Goal: Obtain resource: Download file/media

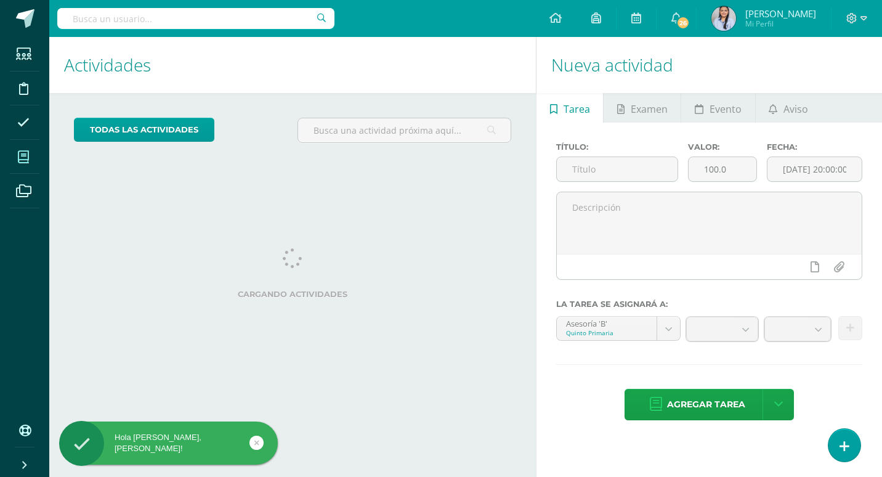
click at [28, 151] on icon at bounding box center [23, 157] width 11 height 12
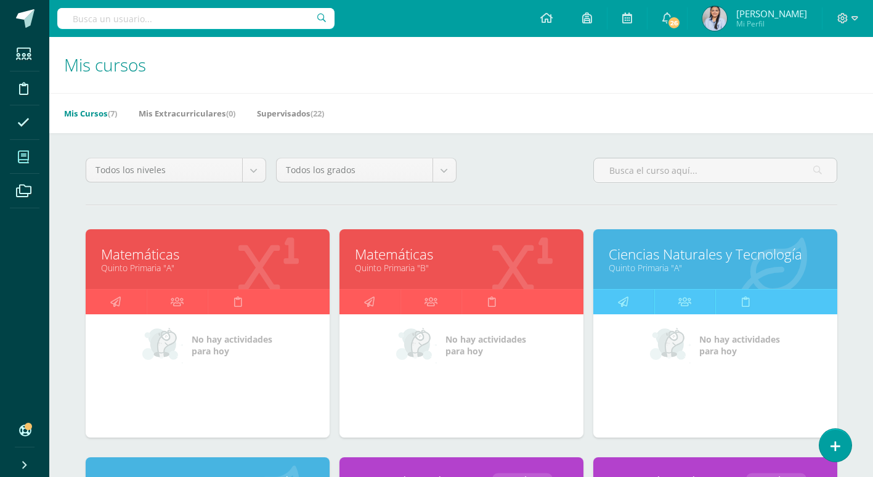
click at [277, 253] on link "Matemáticas" at bounding box center [207, 253] width 213 height 19
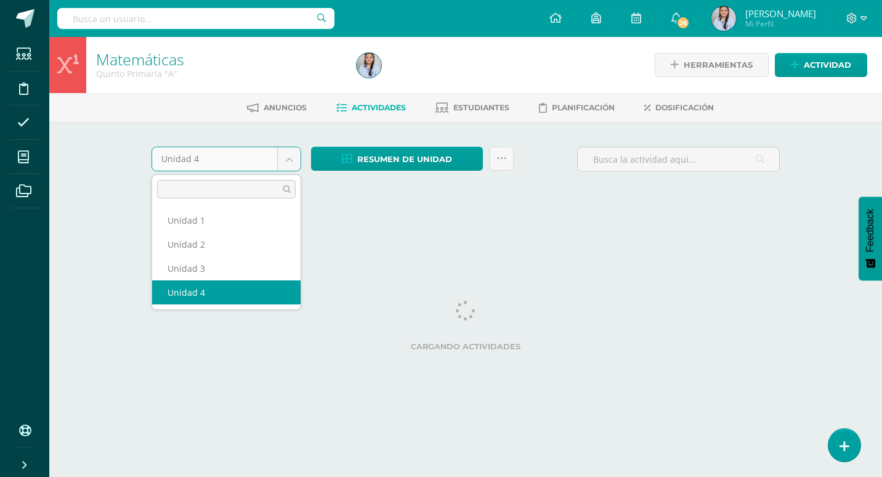
click at [295, 156] on body "Estudiantes Disciplina Asistencia Mis cursos Archivos Soporte Ayuda Reportar un…" at bounding box center [441, 115] width 882 height 230
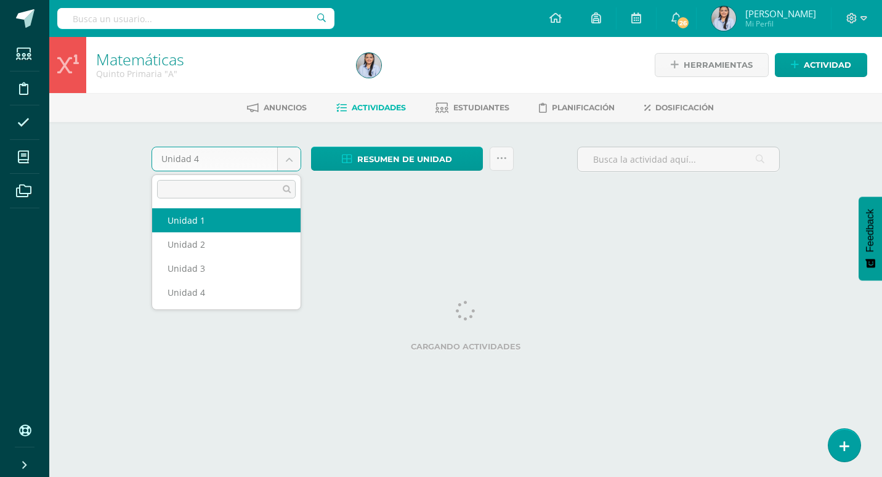
select select "Unidad 1"
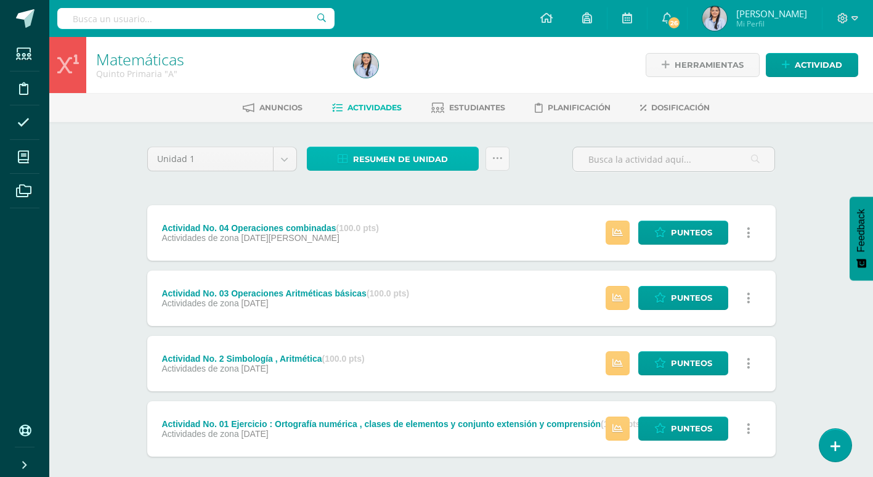
click at [430, 159] on span "Resumen de unidad" at bounding box center [400, 159] width 95 height 23
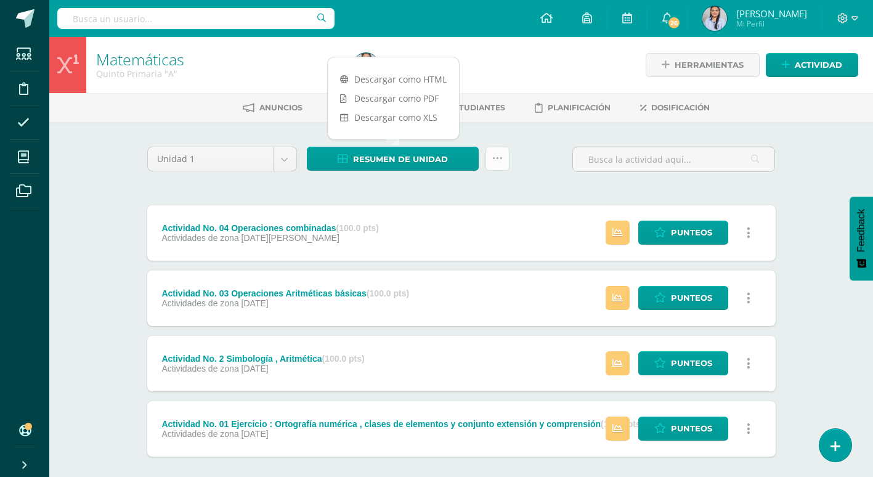
click at [495, 153] on icon at bounding box center [497, 158] width 10 height 10
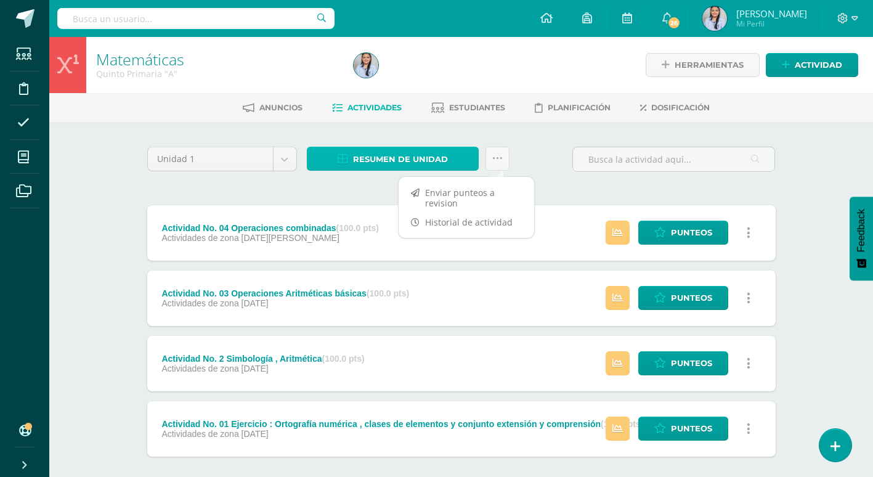
click at [401, 161] on span "Resumen de unidad" at bounding box center [400, 159] width 95 height 23
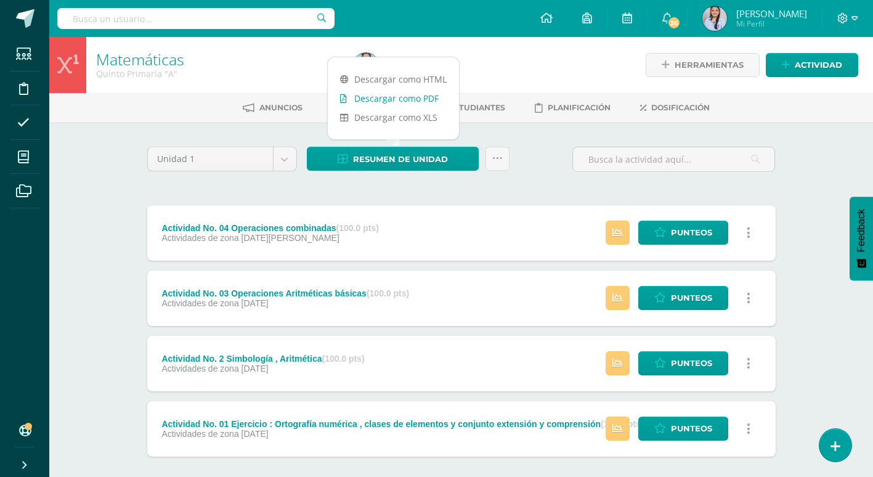
click at [422, 99] on link "Descargar como PDF" at bounding box center [393, 98] width 131 height 19
click at [289, 163] on body "Estudiantes Disciplina Asistencia Mis cursos Archivos Soporte Ayuda Reportar un…" at bounding box center [436, 269] width 873 height 538
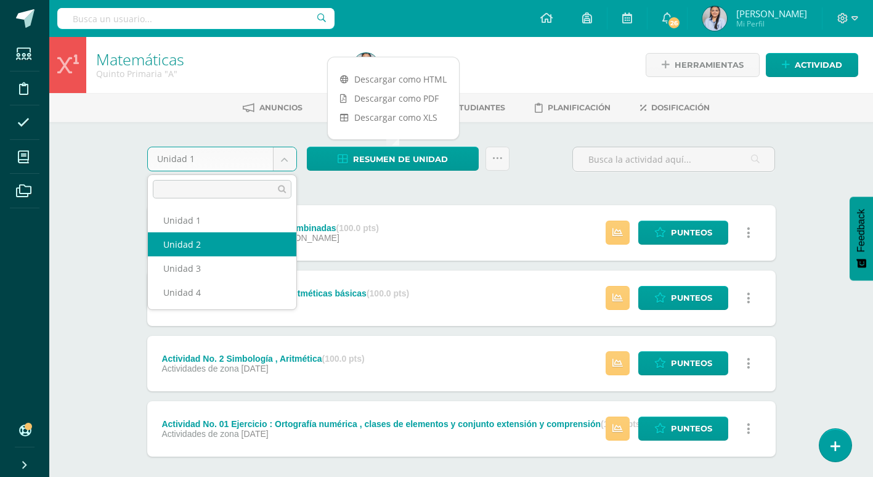
select select "Unidad 2"
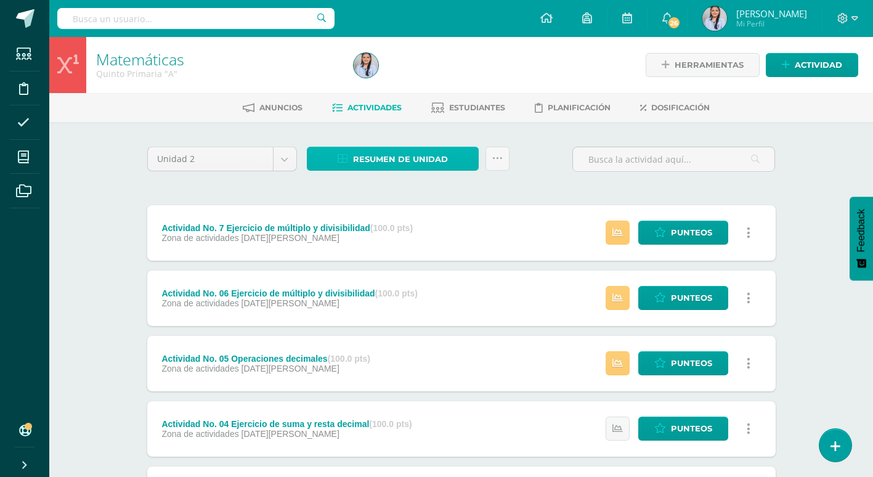
click at [438, 159] on span "Resumen de unidad" at bounding box center [400, 159] width 95 height 23
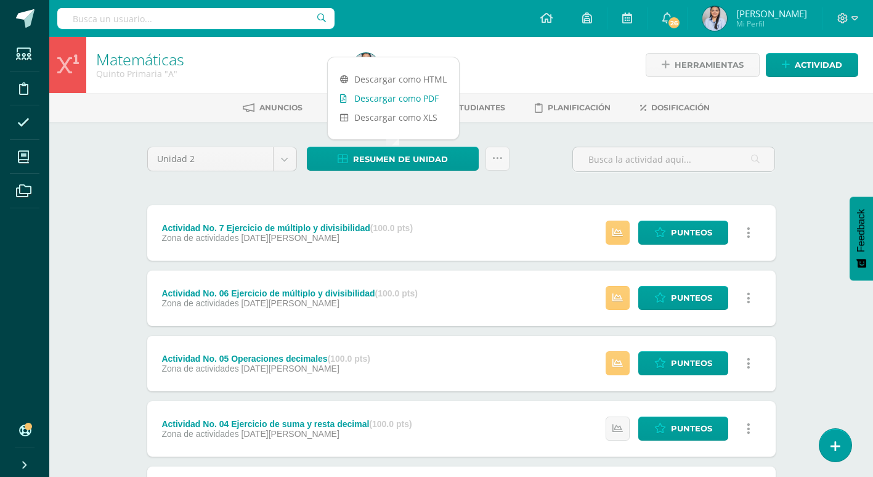
click at [416, 96] on link "Descargar como PDF" at bounding box center [393, 98] width 131 height 19
click at [287, 154] on body "Estudiantes Disciplina Asistencia Mis cursos Archivos Soporte Ayuda Reportar un…" at bounding box center [436, 367] width 873 height 734
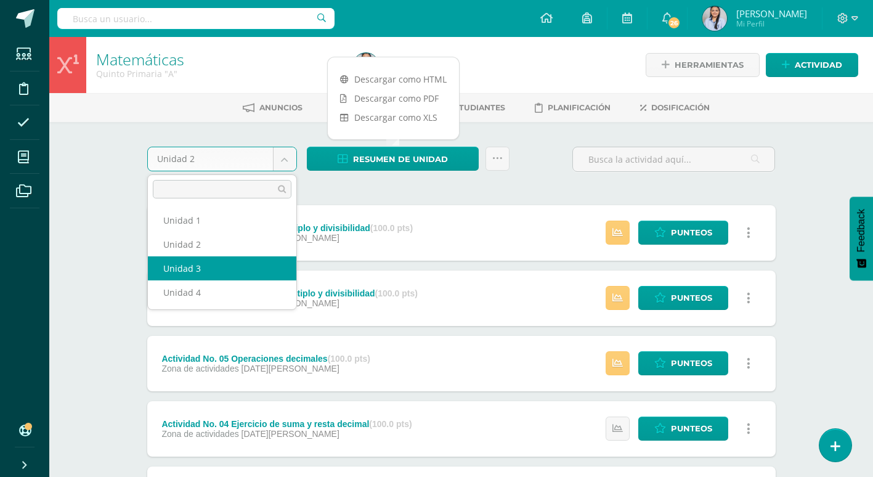
select select "Unidad 3"
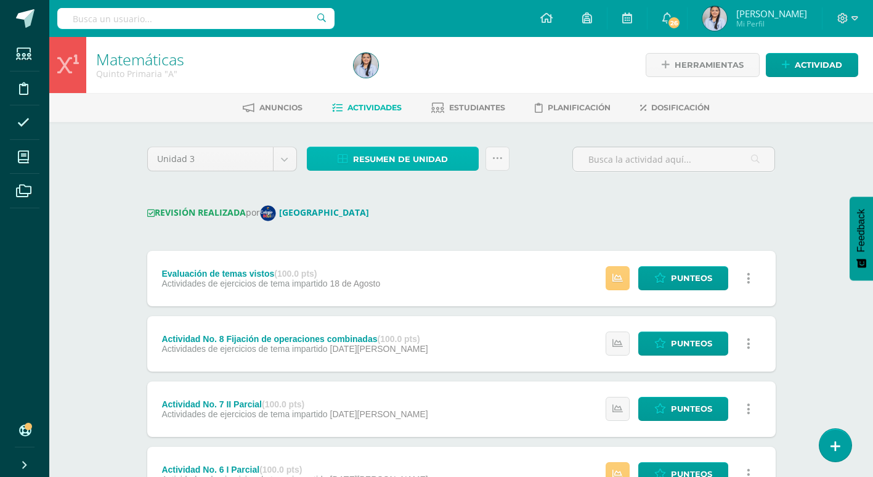
click at [426, 165] on span "Resumen de unidad" at bounding box center [400, 159] width 95 height 23
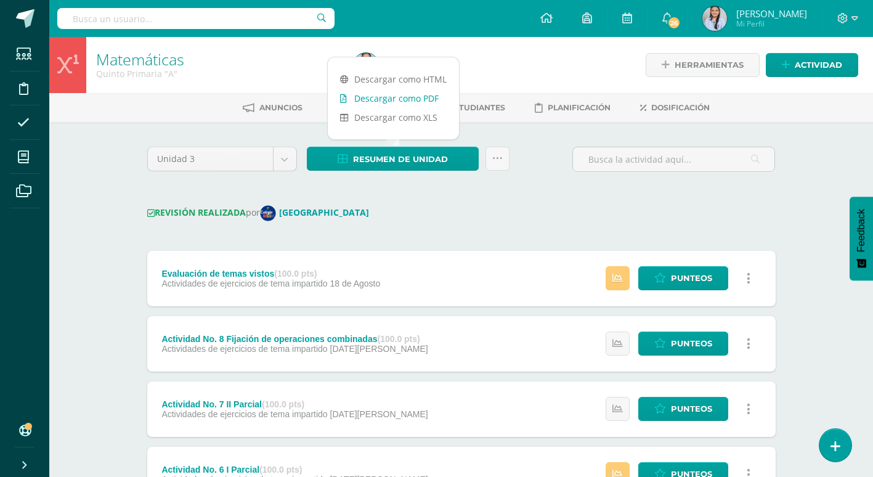
click at [427, 99] on link "Descargar como PDF" at bounding box center [393, 98] width 131 height 19
click at [288, 160] on body "Estudiantes Disciplina Asistencia Mis cursos Archivos Soporte Ayuda Reportar un…" at bounding box center [436, 455] width 873 height 910
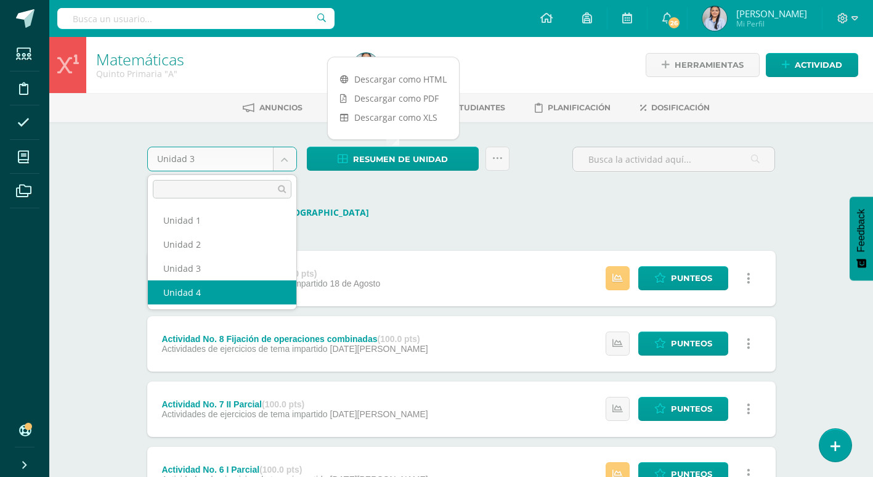
select select "Unidad 4"
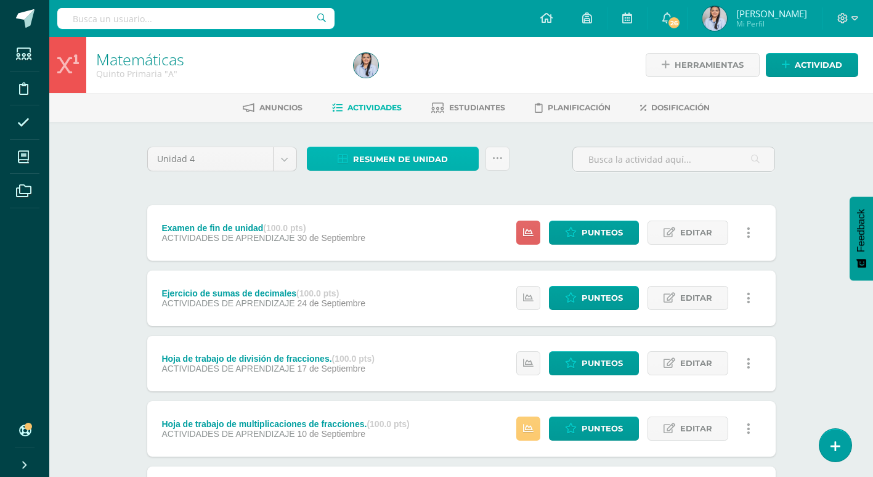
click at [382, 163] on span "Resumen de unidad" at bounding box center [400, 159] width 95 height 23
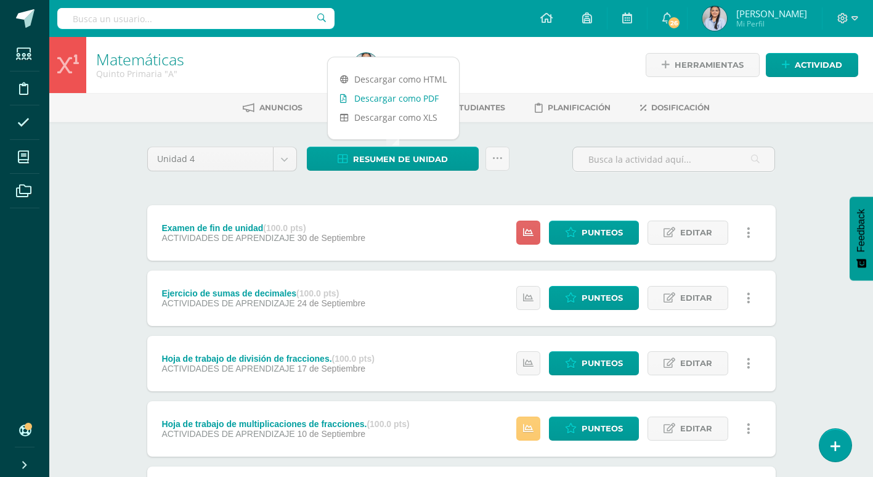
click at [428, 96] on link "Descargar como PDF" at bounding box center [393, 98] width 131 height 19
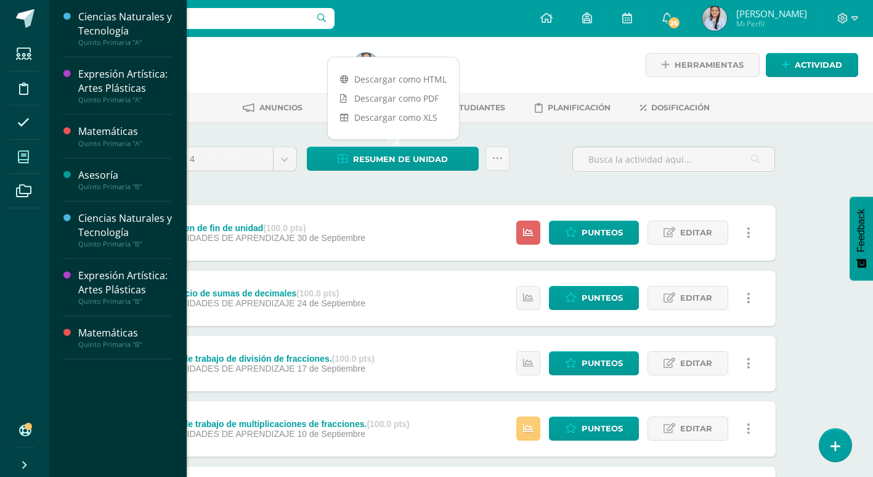
click at [27, 153] on icon at bounding box center [23, 157] width 11 height 12
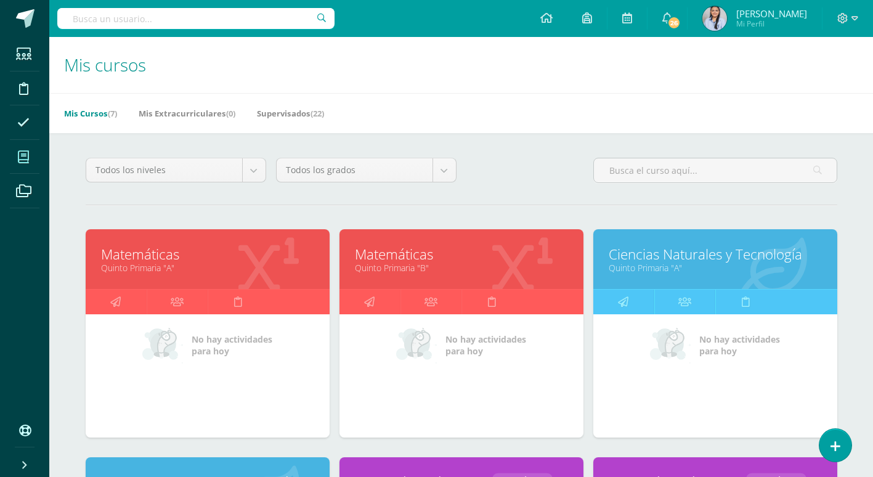
click at [418, 261] on link "Matemáticas" at bounding box center [461, 253] width 213 height 19
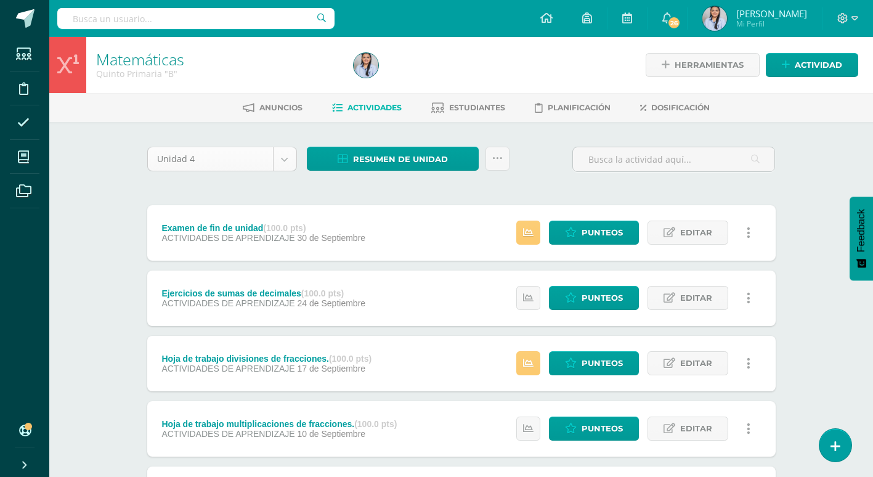
click at [291, 161] on body "Estudiantes Disciplina Asistencia Mis cursos Archivos Soporte Ayuda Reportar un…" at bounding box center [436, 463] width 873 height 926
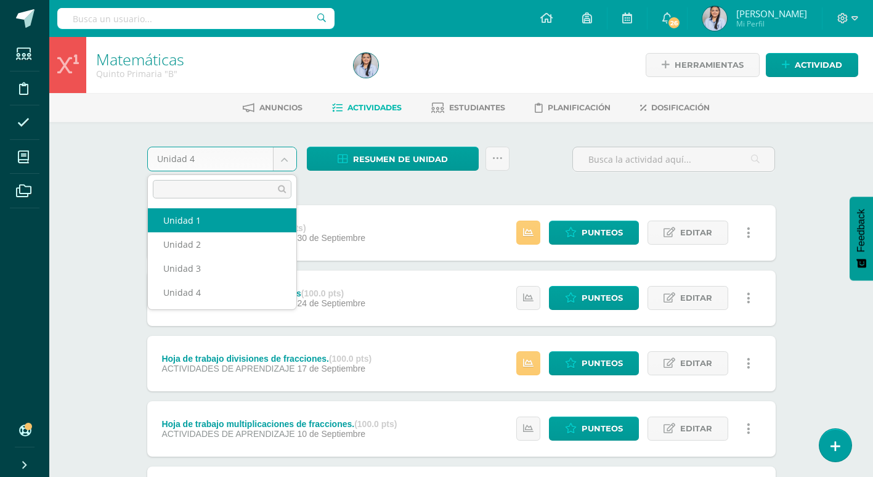
select select "Unidad 1"
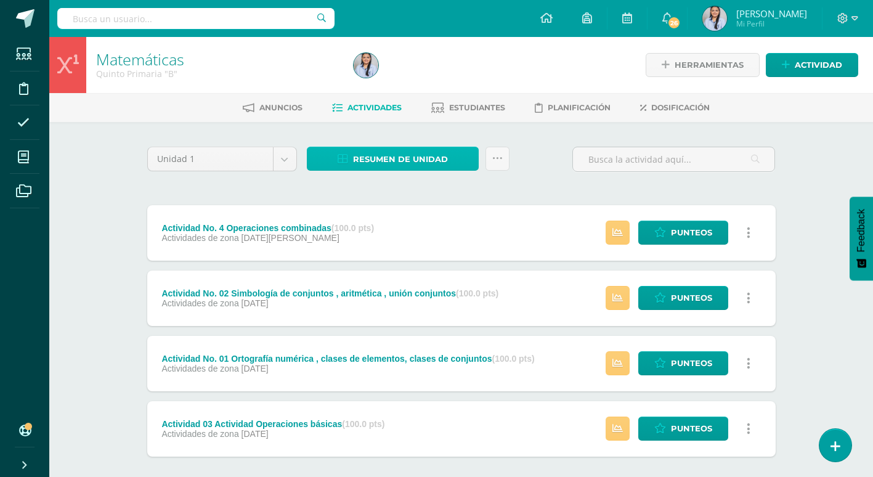
click at [379, 158] on span "Resumen de unidad" at bounding box center [400, 159] width 95 height 23
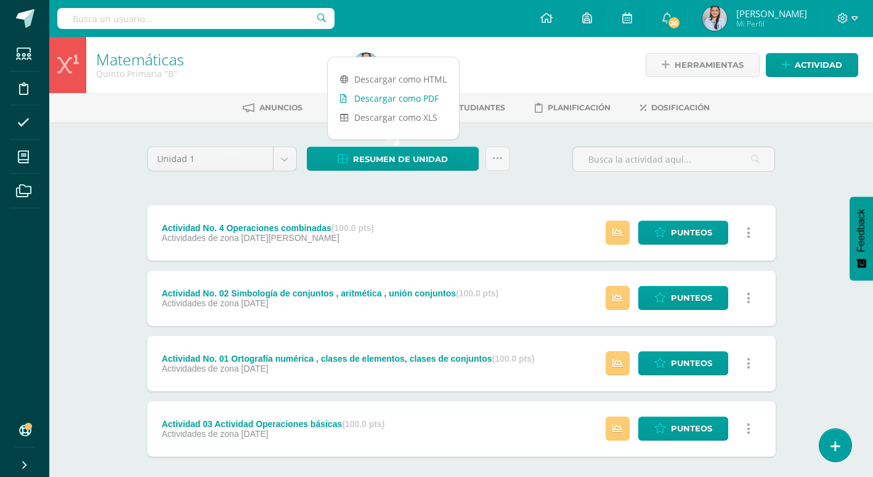
click at [415, 100] on link "Descargar como PDF" at bounding box center [393, 98] width 131 height 19
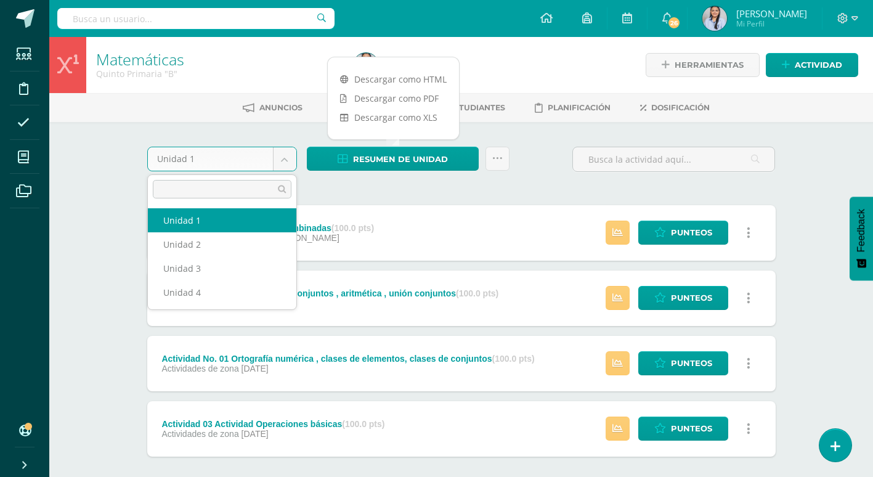
click at [285, 164] on body "Estudiantes Disciplina Asistencia Mis cursos Archivos Soporte Ayuda Reportar un…" at bounding box center [436, 269] width 873 height 538
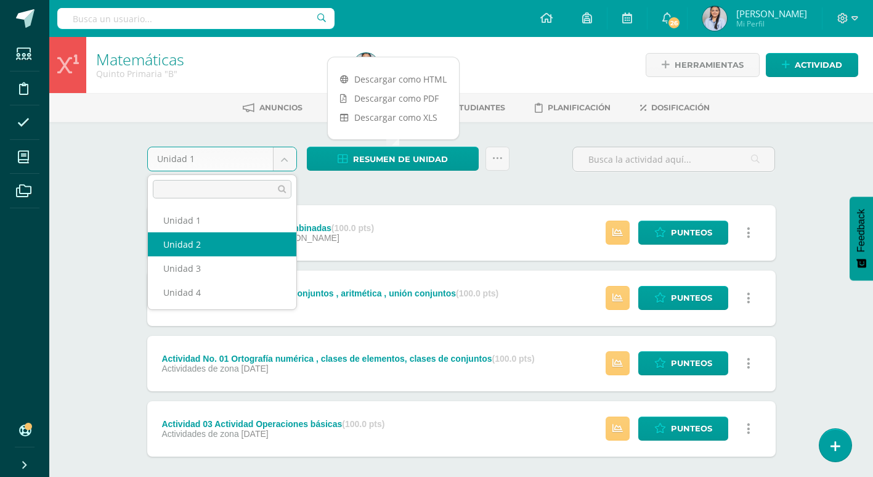
select select "Unidad 2"
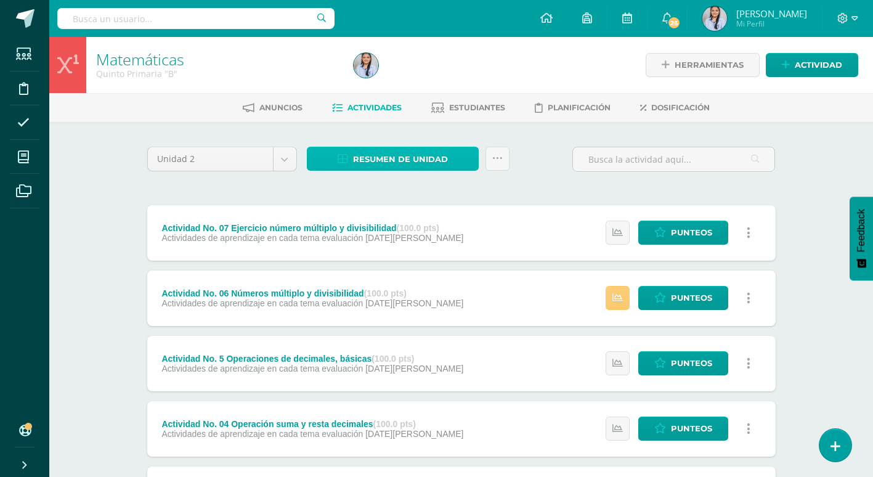
click at [421, 162] on span "Resumen de unidad" at bounding box center [400, 159] width 95 height 23
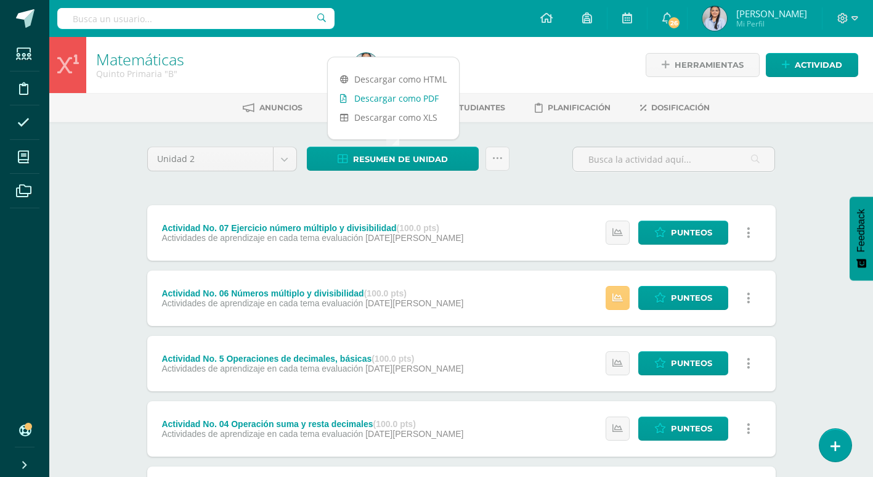
click at [415, 99] on link "Descargar como PDF" at bounding box center [393, 98] width 131 height 19
click at [285, 161] on body "Estudiantes Disciplina Asistencia Mis cursos Archivos Soporte Ayuda Reportar un…" at bounding box center [436, 367] width 873 height 734
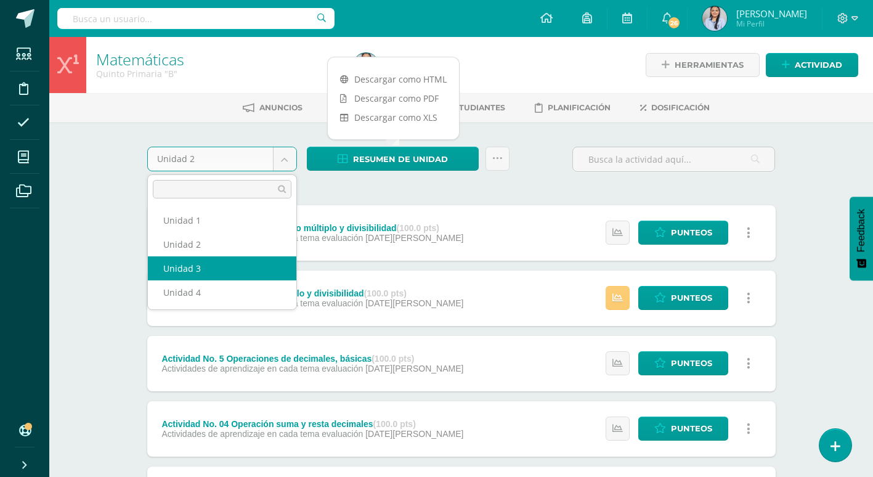
select select "Unidad 3"
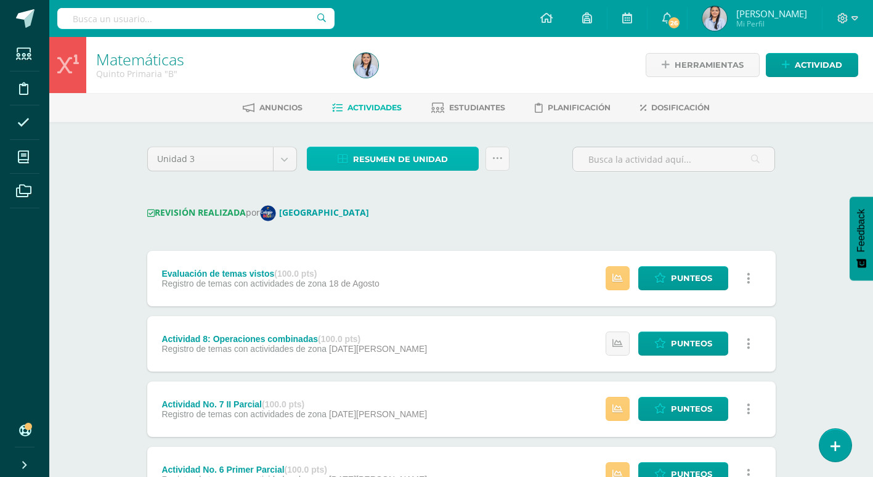
click at [414, 160] on span "Resumen de unidad" at bounding box center [400, 159] width 95 height 23
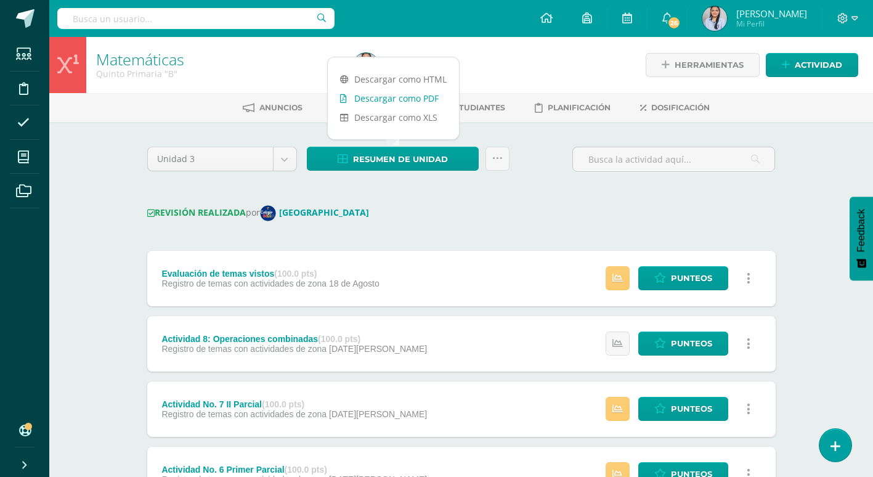
click at [415, 100] on link "Descargar como PDF" at bounding box center [393, 98] width 131 height 19
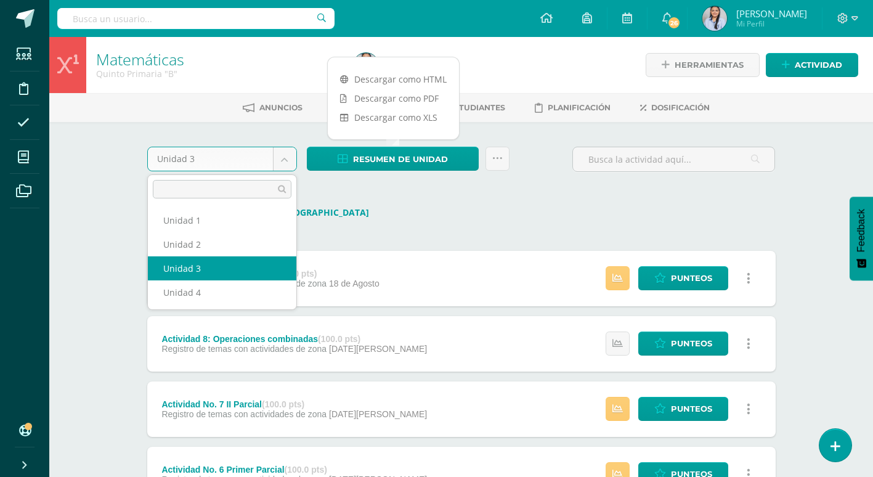
click at [286, 161] on body "Estudiantes Disciplina Asistencia Mis cursos Archivos Soporte Ayuda Reportar un…" at bounding box center [436, 455] width 873 height 910
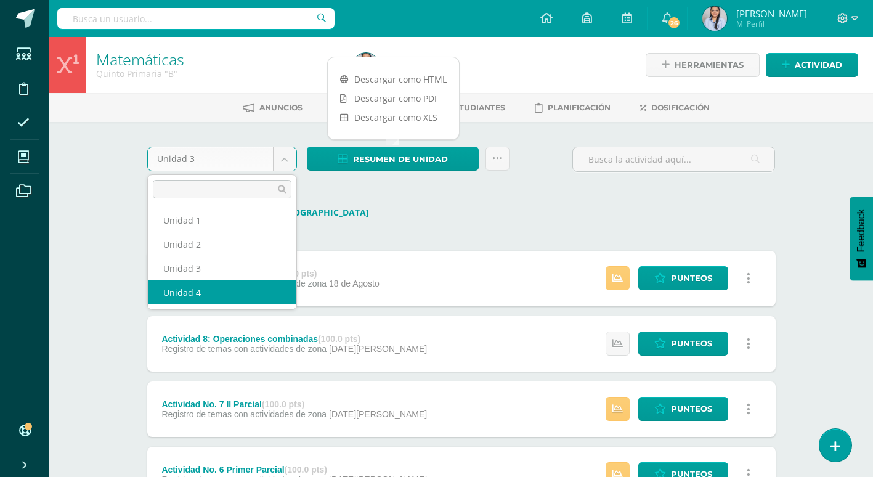
select select "Unidad 4"
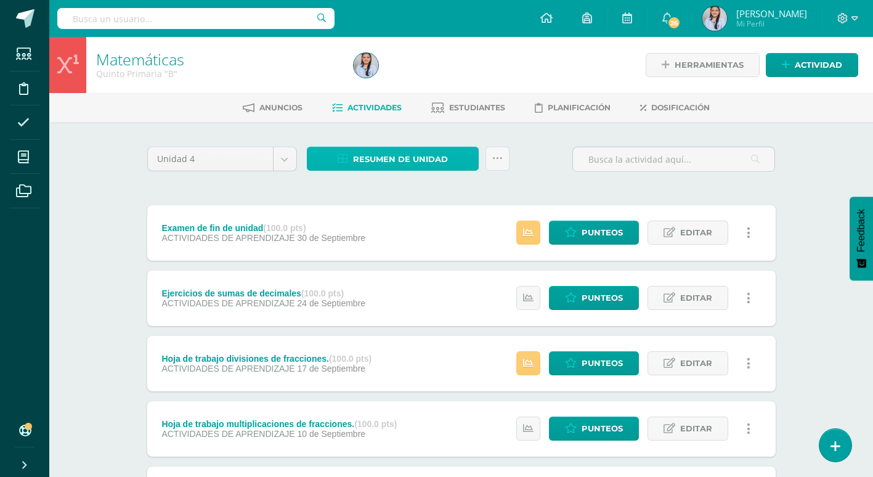
click at [412, 159] on span "Resumen de unidad" at bounding box center [400, 159] width 95 height 23
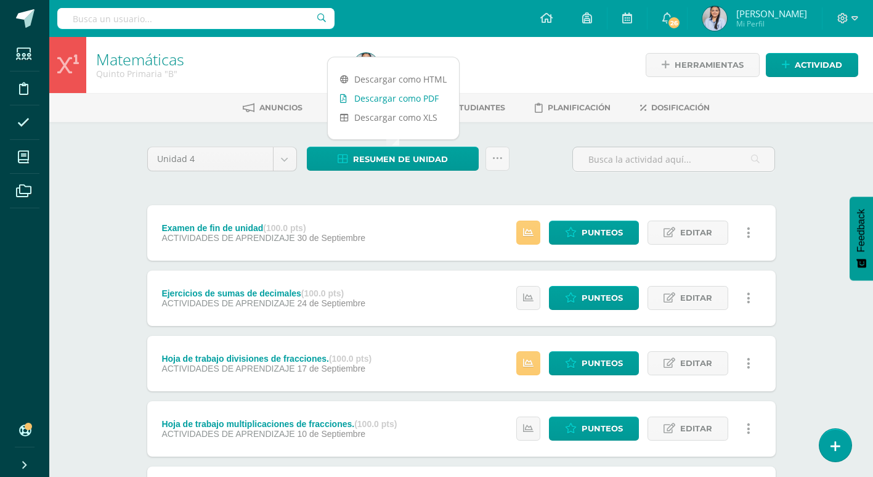
click at [405, 100] on link "Descargar como PDF" at bounding box center [393, 98] width 131 height 19
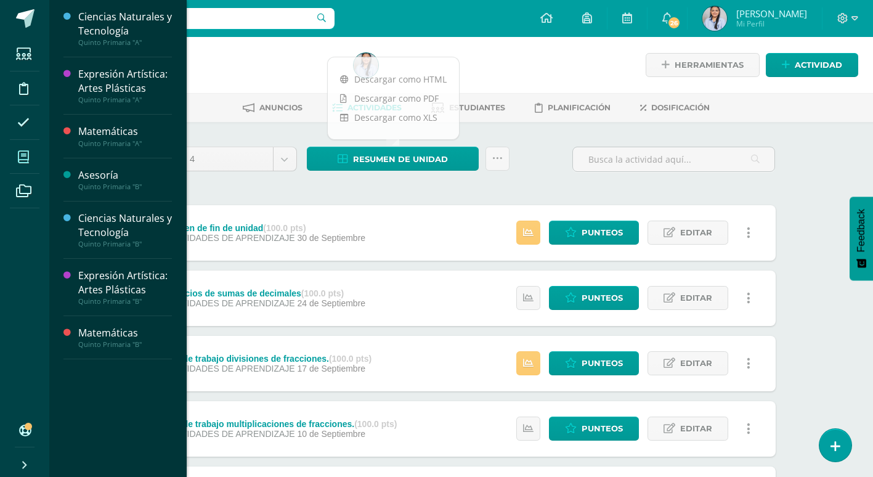
click at [29, 156] on icon at bounding box center [23, 157] width 11 height 12
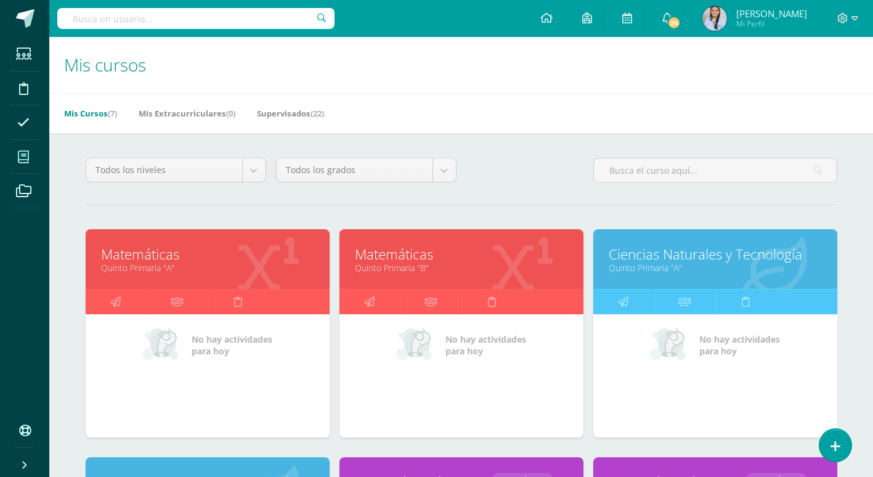
click at [723, 269] on link "Quinto Primaria "A"" at bounding box center [714, 268] width 213 height 12
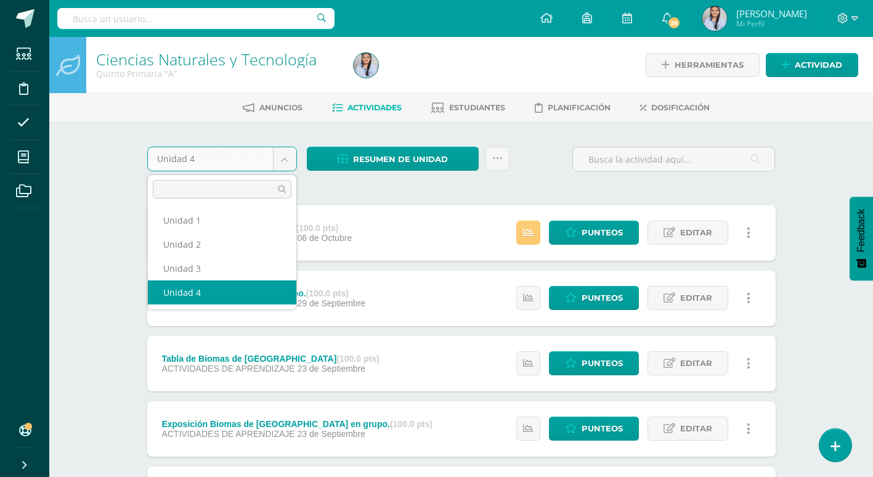
click at [287, 163] on body "Estudiantes Disciplina Asistencia Mis cursos Archivos Soporte Ayuda Reportar un…" at bounding box center [436, 463] width 873 height 926
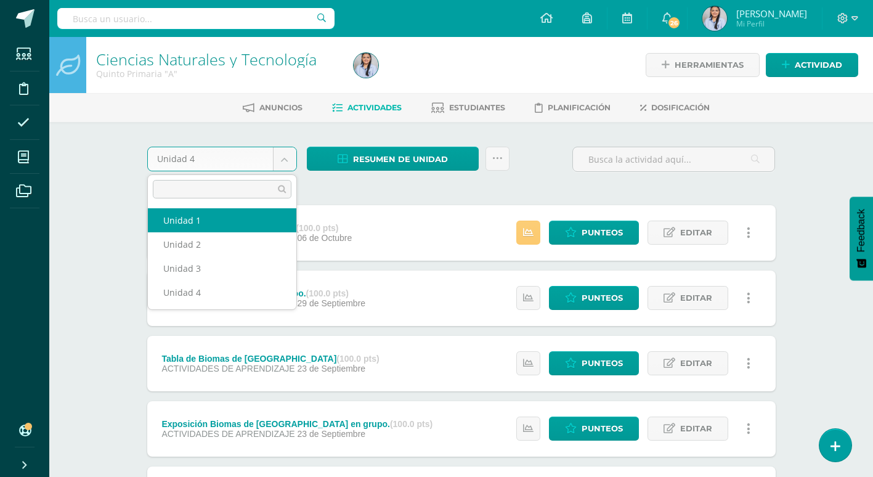
select select "Unidad 1"
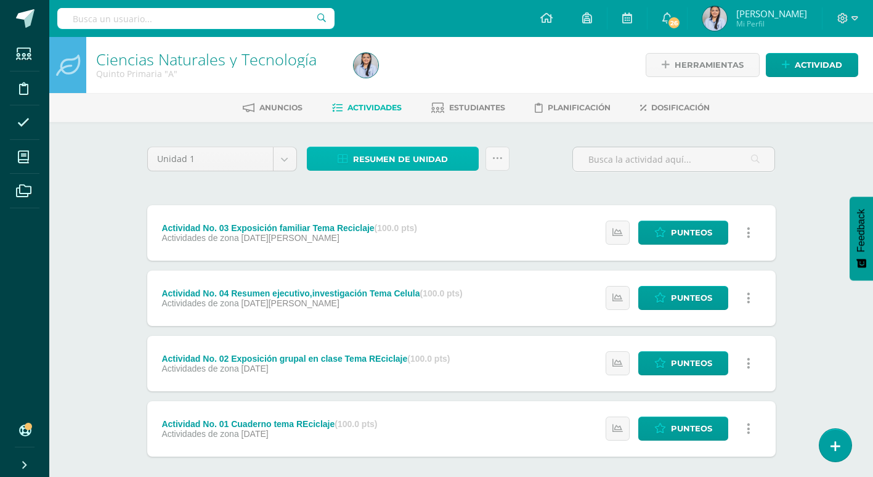
click at [371, 163] on span "Resumen de unidad" at bounding box center [400, 159] width 95 height 23
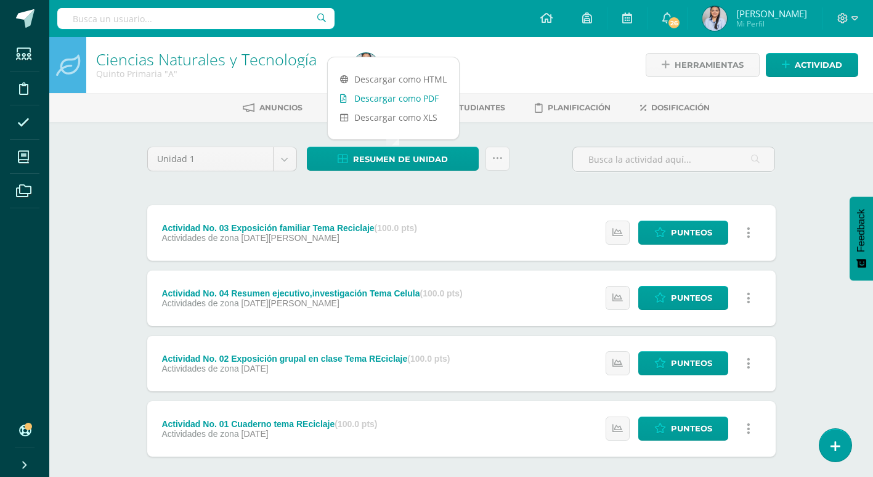
click at [435, 97] on link "Descargar como PDF" at bounding box center [393, 98] width 131 height 19
click at [286, 157] on body "Estudiantes Disciplina Asistencia Mis cursos Archivos Soporte Ayuda Reportar un…" at bounding box center [436, 269] width 873 height 538
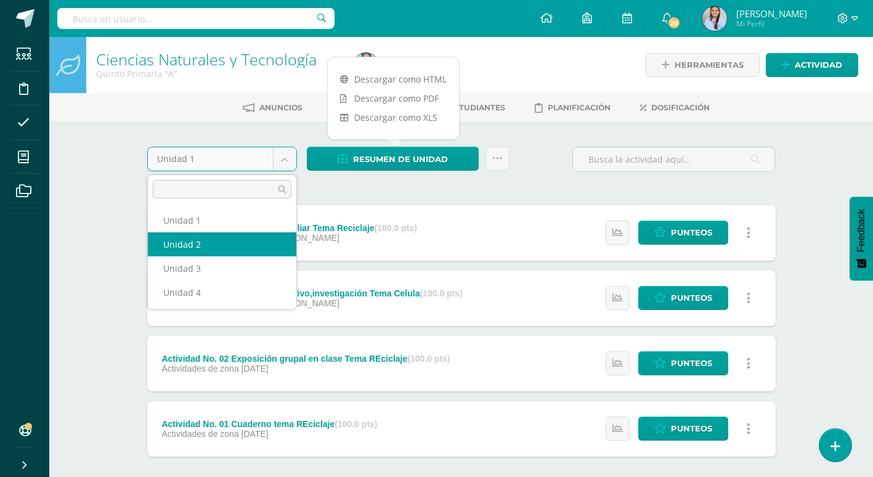
select select "Unidad 2"
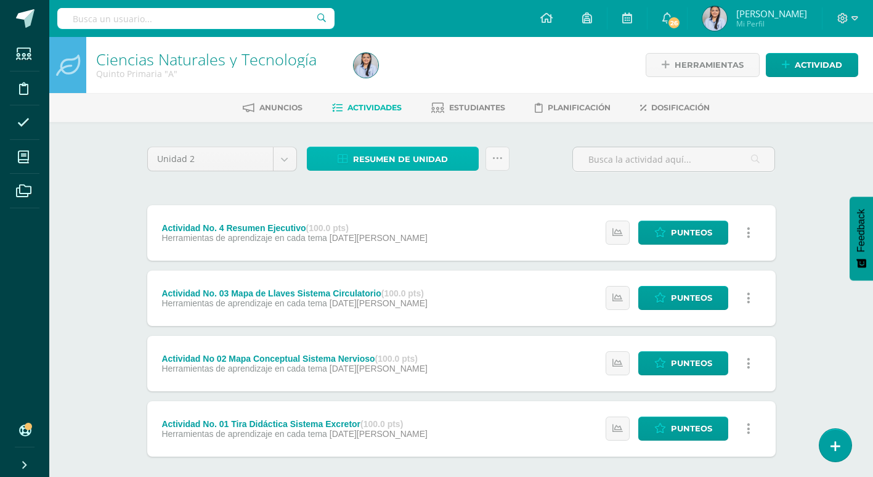
click at [379, 157] on span "Resumen de unidad" at bounding box center [400, 159] width 95 height 23
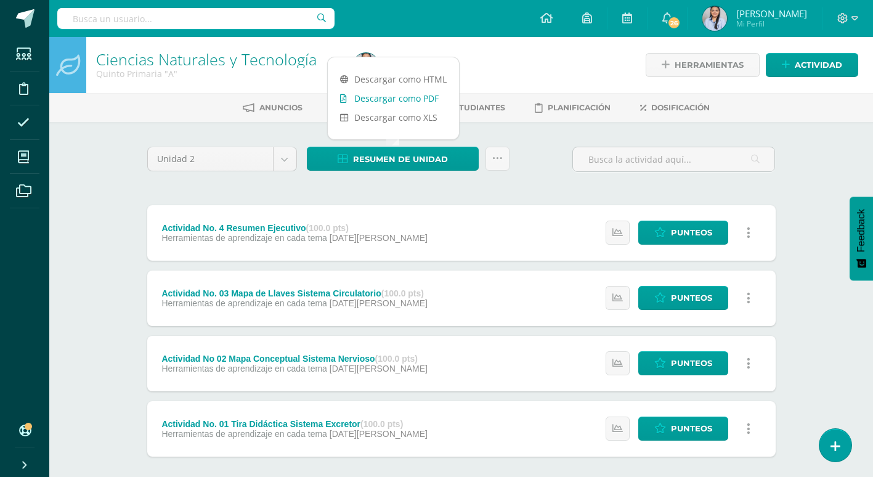
click at [382, 99] on link "Descargar como PDF" at bounding box center [393, 98] width 131 height 19
click at [284, 162] on body "Estudiantes Disciplina Asistencia Mis cursos Archivos Soporte Ayuda Reportar un…" at bounding box center [436, 269] width 873 height 538
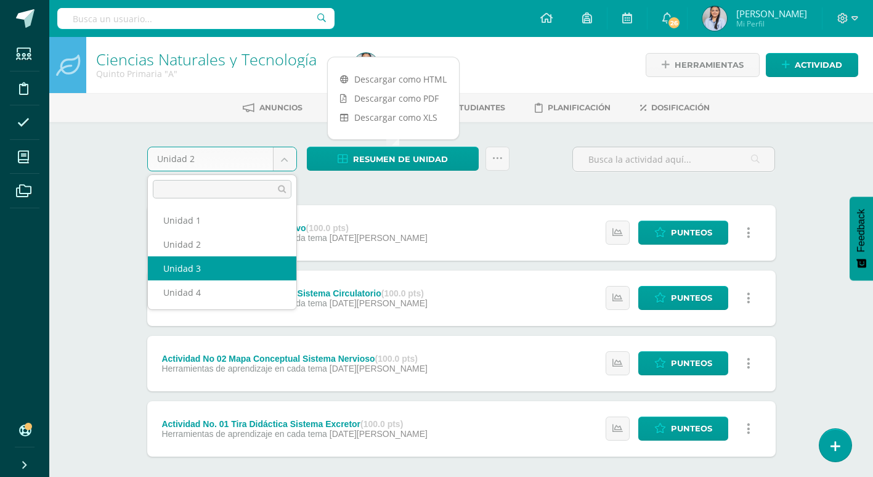
select select "Unidad 3"
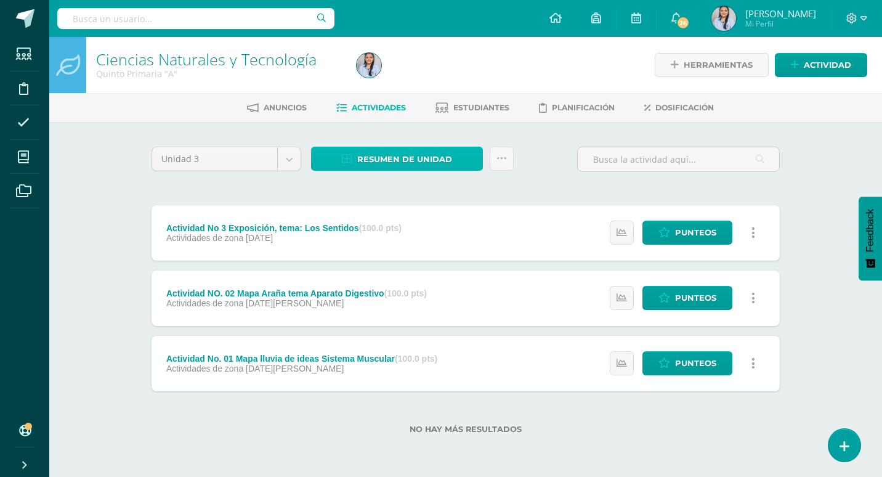
click at [417, 156] on span "Resumen de unidad" at bounding box center [404, 159] width 95 height 23
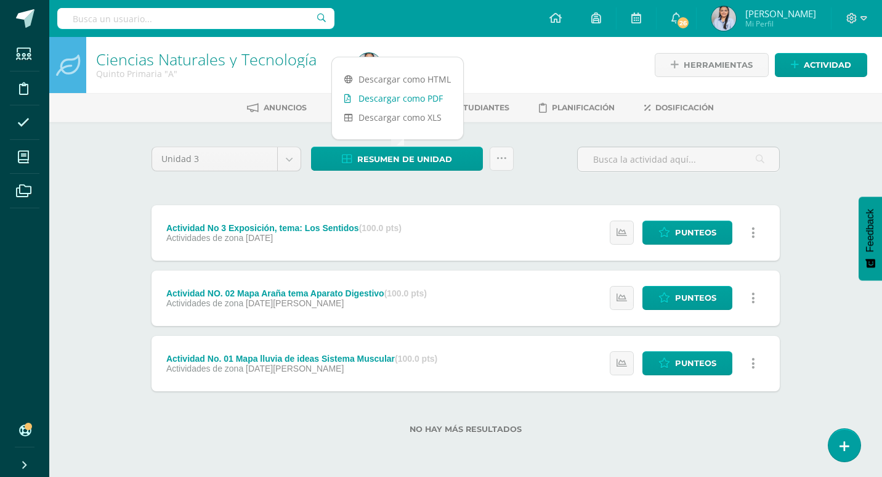
click at [421, 101] on link "Descargar como PDF" at bounding box center [397, 98] width 131 height 19
click at [288, 161] on body "Estudiantes Disciplina Asistencia Mis cursos Archivos Soporte Ayuda Reportar un…" at bounding box center [441, 236] width 882 height 473
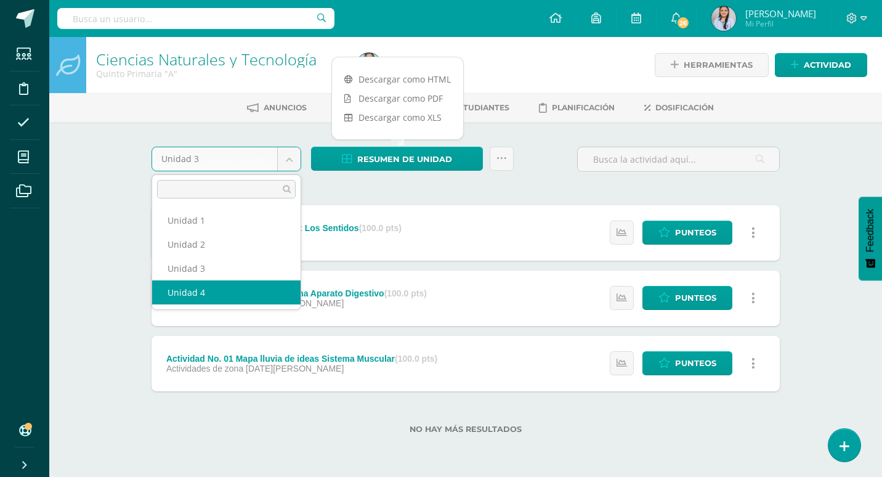
select select "Unidad 4"
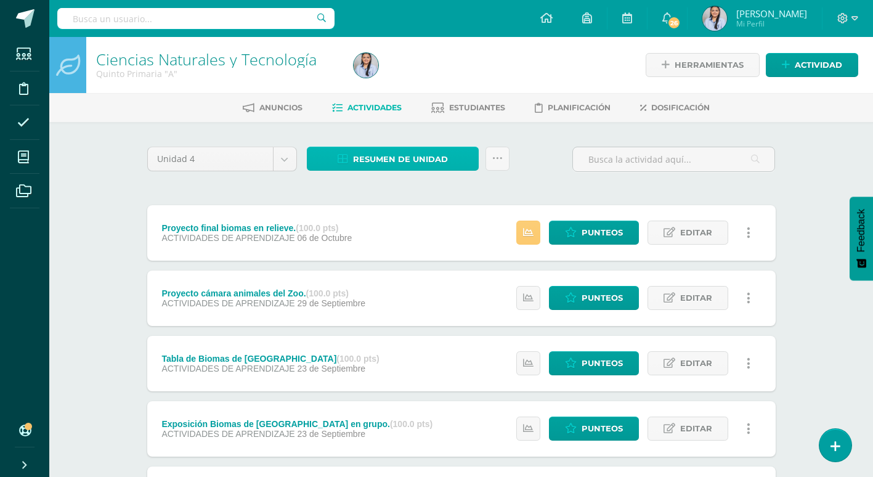
click at [424, 161] on span "Resumen de unidad" at bounding box center [400, 159] width 95 height 23
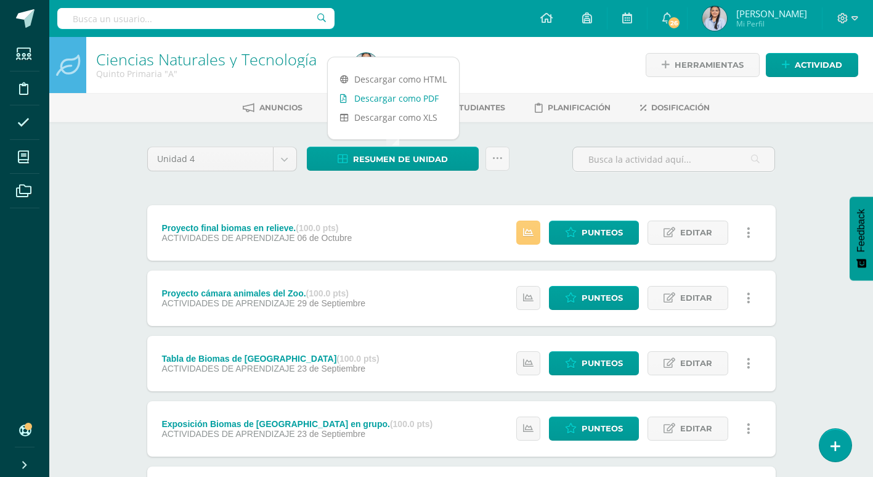
click at [402, 98] on link "Descargar como PDF" at bounding box center [393, 98] width 131 height 19
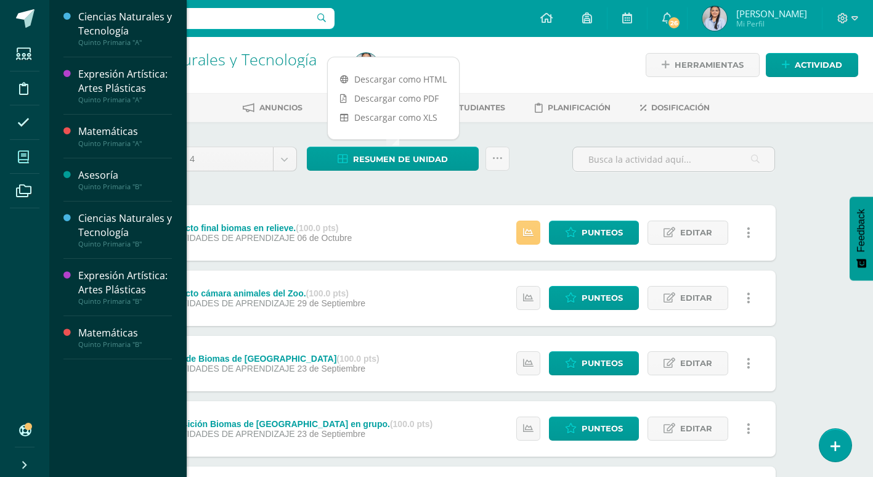
click at [26, 155] on icon at bounding box center [23, 157] width 11 height 12
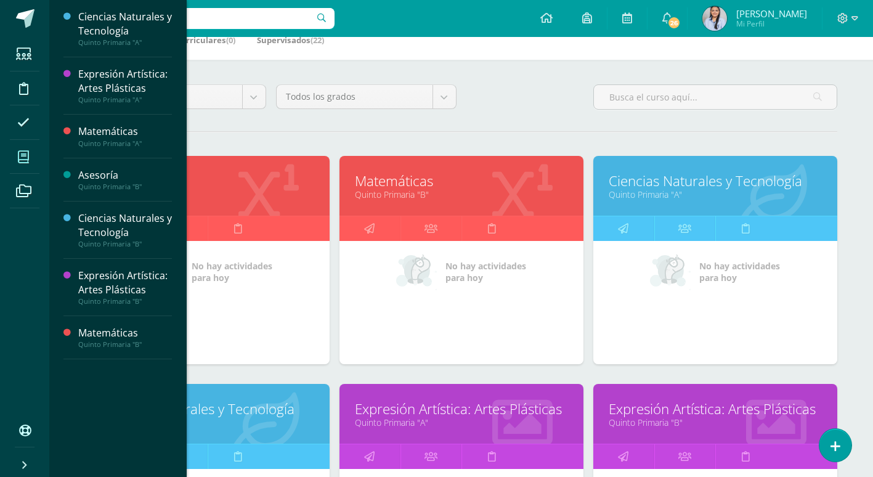
scroll to position [185, 0]
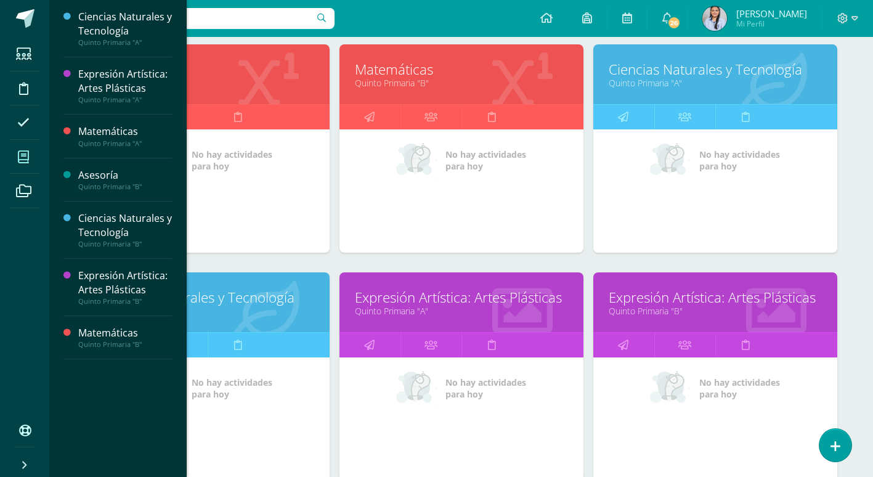
click at [241, 308] on link "Quinto Primaria "B"" at bounding box center [207, 311] width 213 height 12
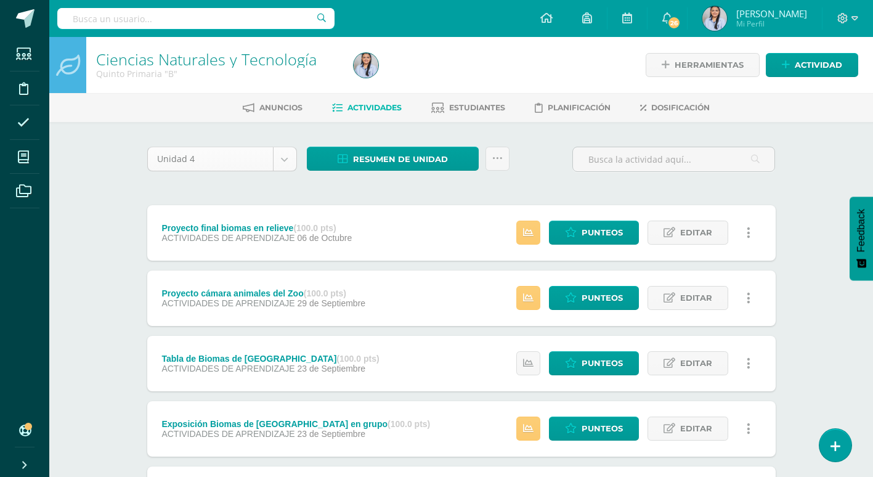
click at [286, 162] on body "Estudiantes Disciplina Asistencia Mis cursos Archivos Soporte Ayuda Reportar un…" at bounding box center [436, 463] width 873 height 926
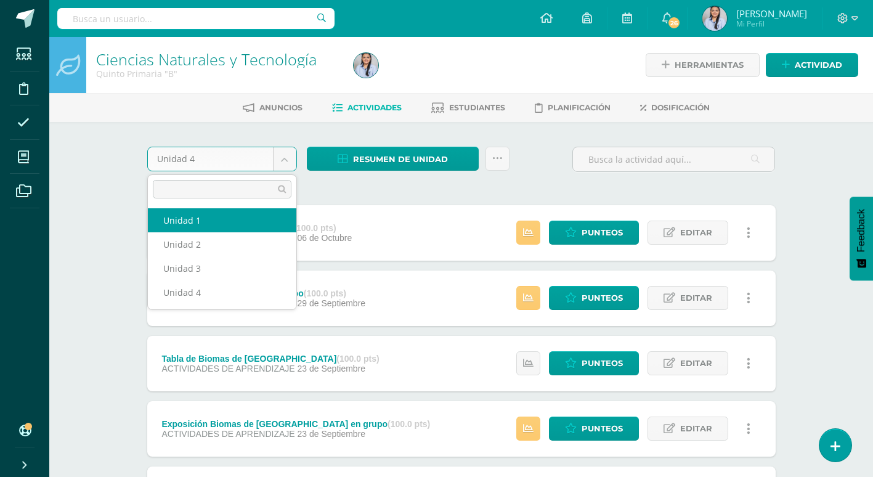
select select "Unidad 1"
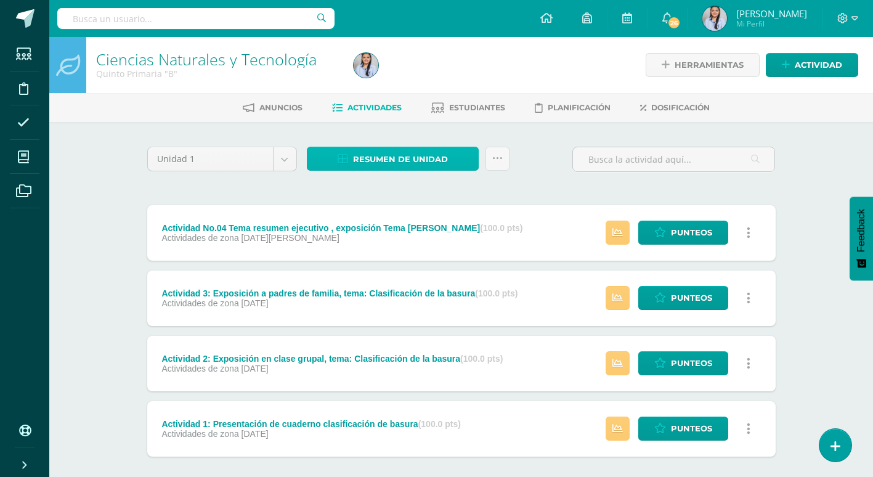
click at [379, 167] on span "Resumen de unidad" at bounding box center [400, 159] width 95 height 23
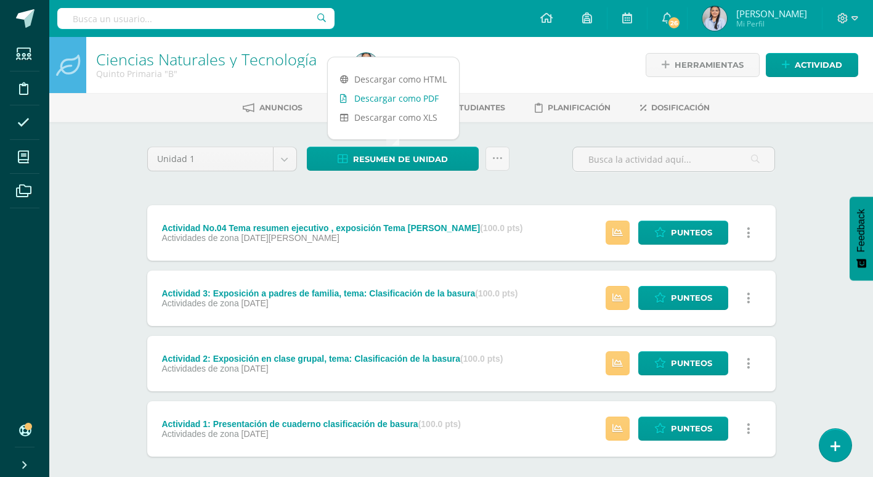
click at [384, 100] on link "Descargar como PDF" at bounding box center [393, 98] width 131 height 19
click at [287, 161] on body "Estudiantes Disciplina Asistencia Mis cursos Archivos Soporte Ayuda Reportar un…" at bounding box center [436, 269] width 873 height 538
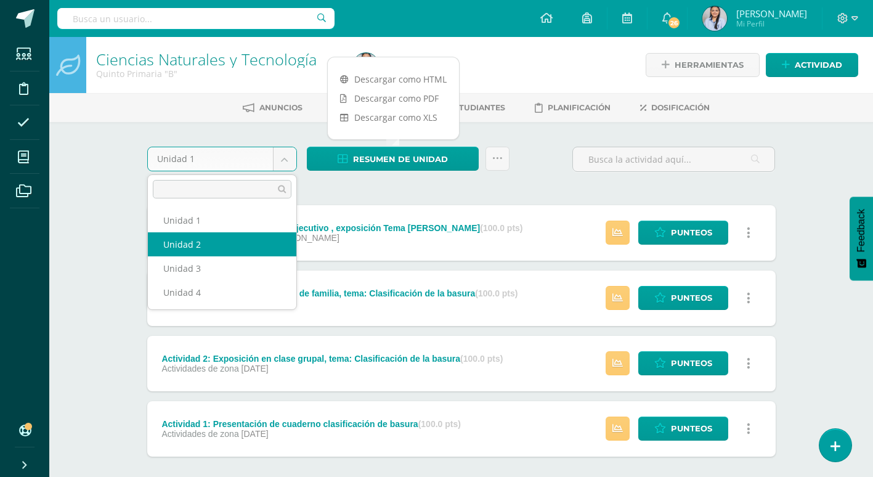
select select "Unidad 2"
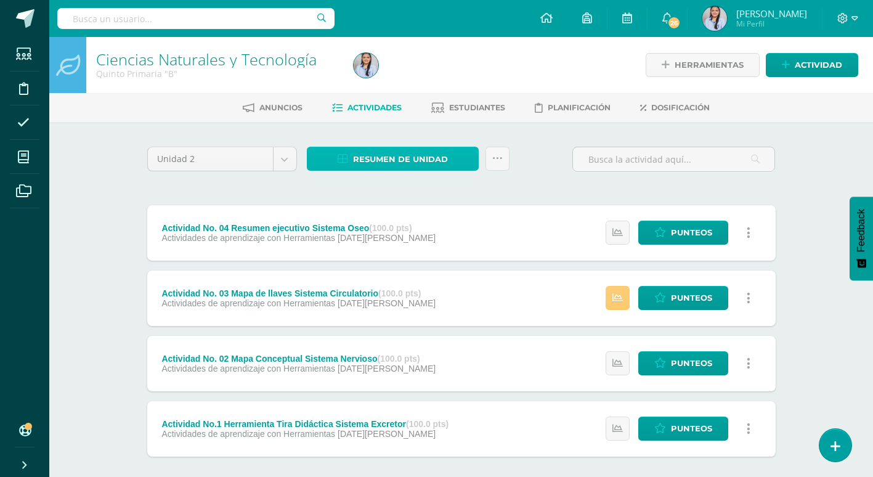
click at [398, 161] on span "Resumen de unidad" at bounding box center [400, 159] width 95 height 23
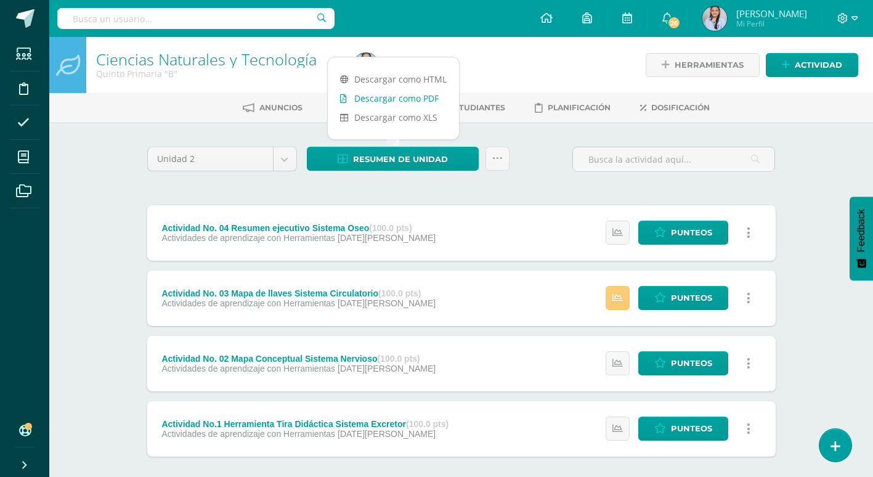
click at [398, 100] on link "Descargar como PDF" at bounding box center [393, 98] width 131 height 19
click at [283, 163] on body "Estudiantes Disciplina Asistencia Mis cursos Archivos Soporte Ayuda Reportar un…" at bounding box center [436, 269] width 873 height 538
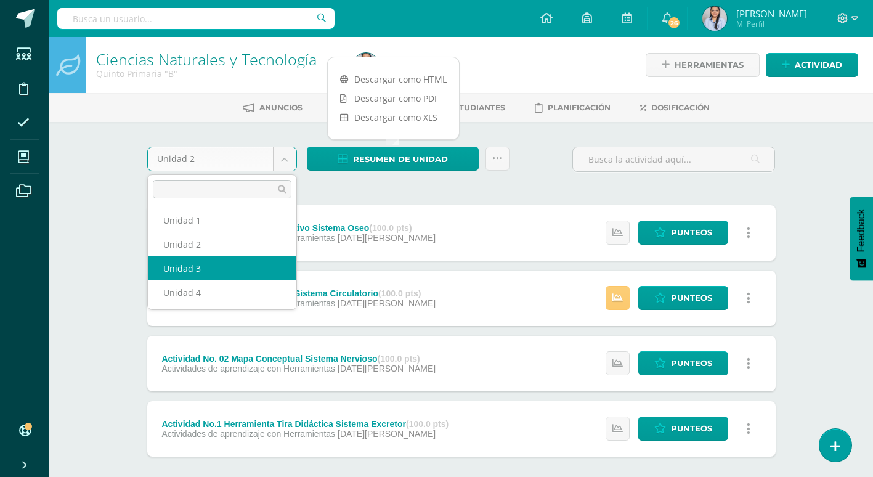
select select "Unidad 3"
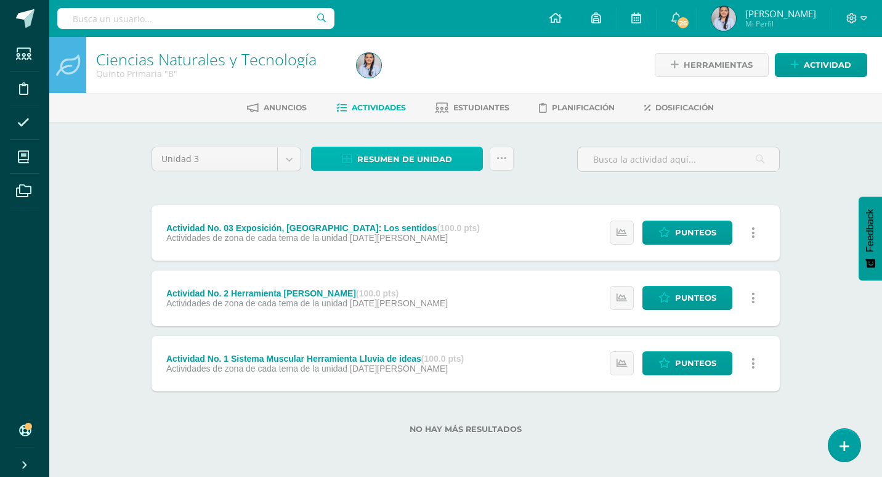
click at [394, 163] on span "Resumen de unidad" at bounding box center [404, 159] width 95 height 23
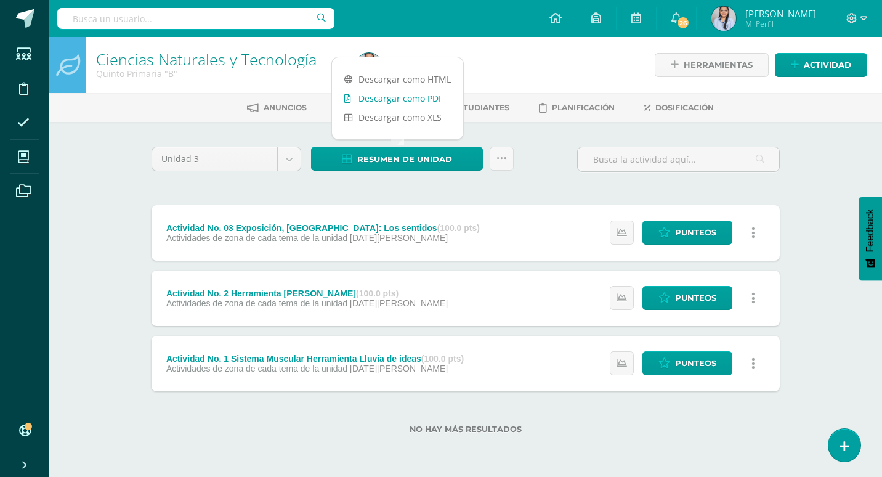
click at [406, 100] on link "Descargar como PDF" at bounding box center [397, 98] width 131 height 19
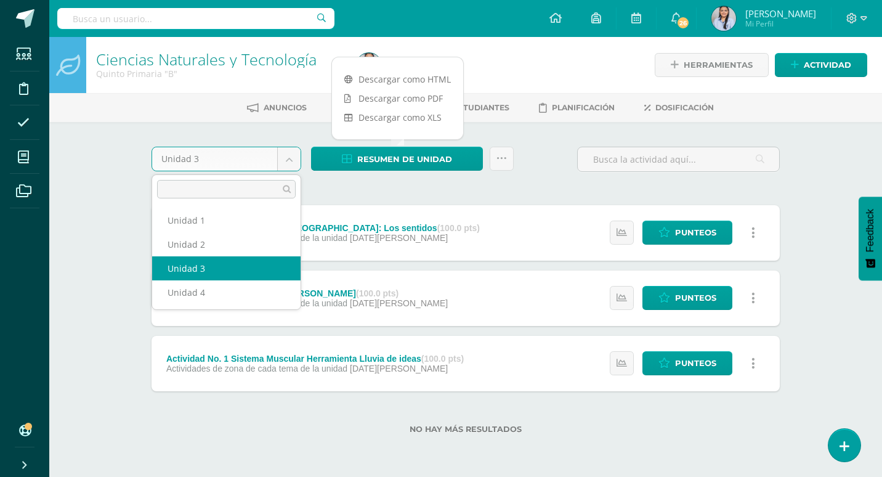
click at [294, 161] on body "Estudiantes Disciplina Asistencia Mis cursos Archivos Soporte Ayuda Reportar un…" at bounding box center [441, 236] width 882 height 473
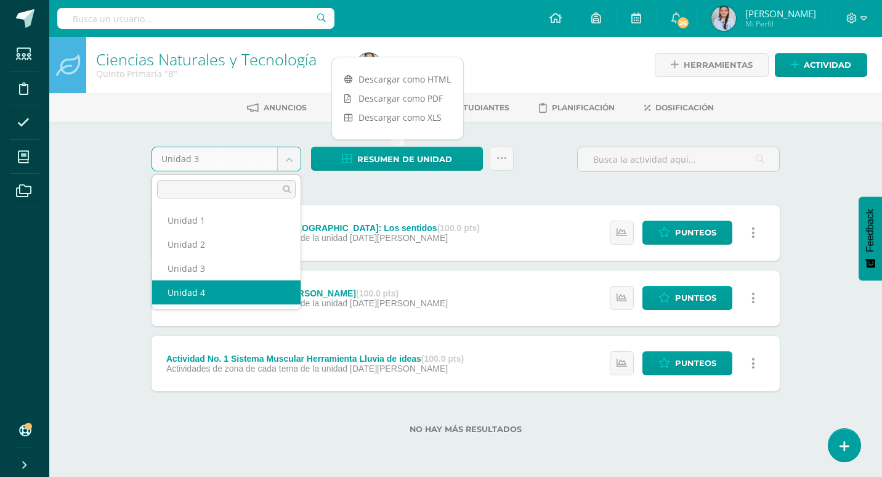
select select "Unidad 4"
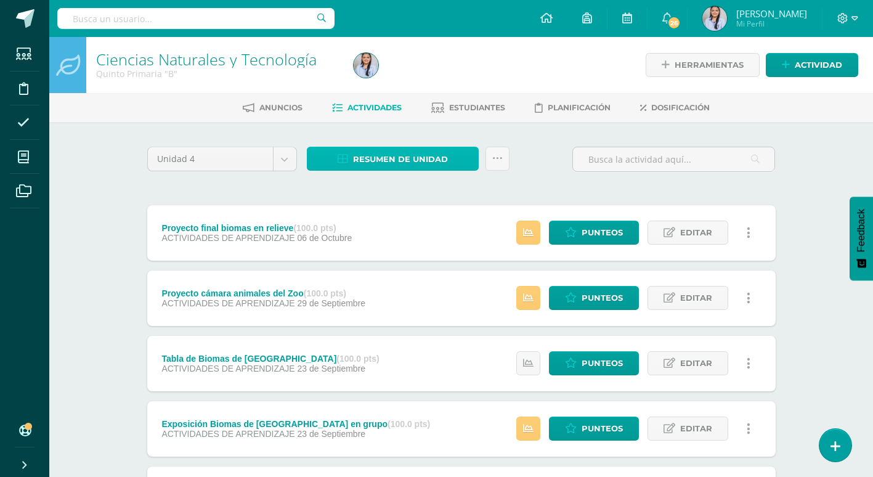
click at [397, 158] on span "Resumen de unidad" at bounding box center [400, 159] width 95 height 23
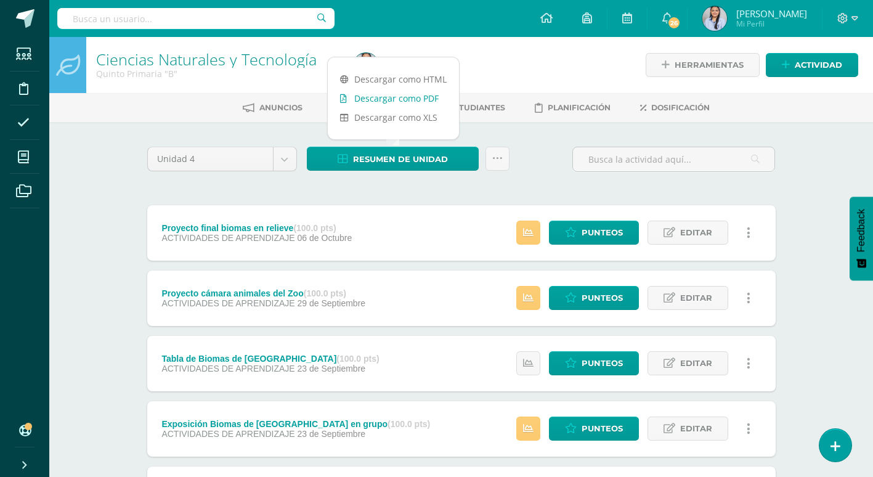
click at [403, 96] on link "Descargar como PDF" at bounding box center [393, 98] width 131 height 19
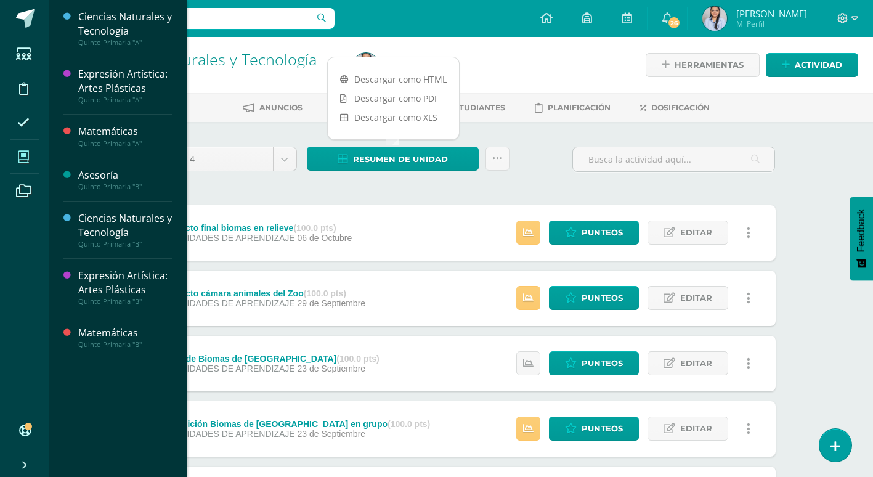
click at [21, 162] on icon at bounding box center [23, 157] width 11 height 12
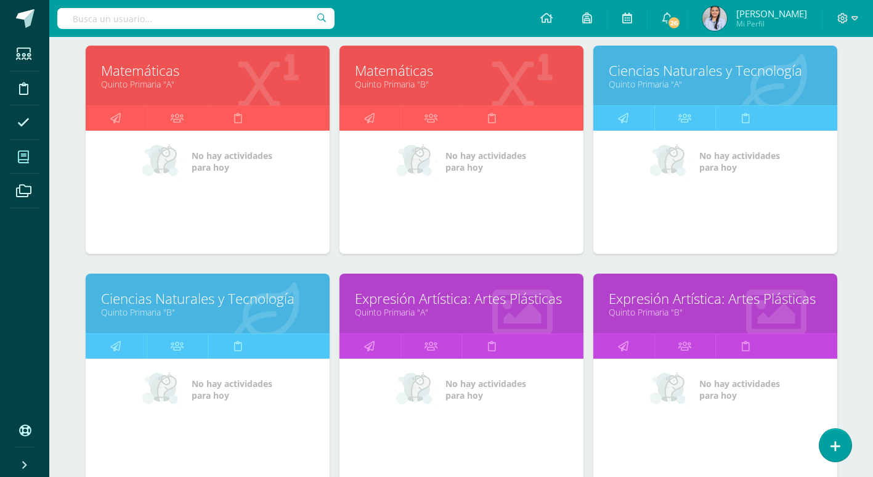
scroll to position [185, 0]
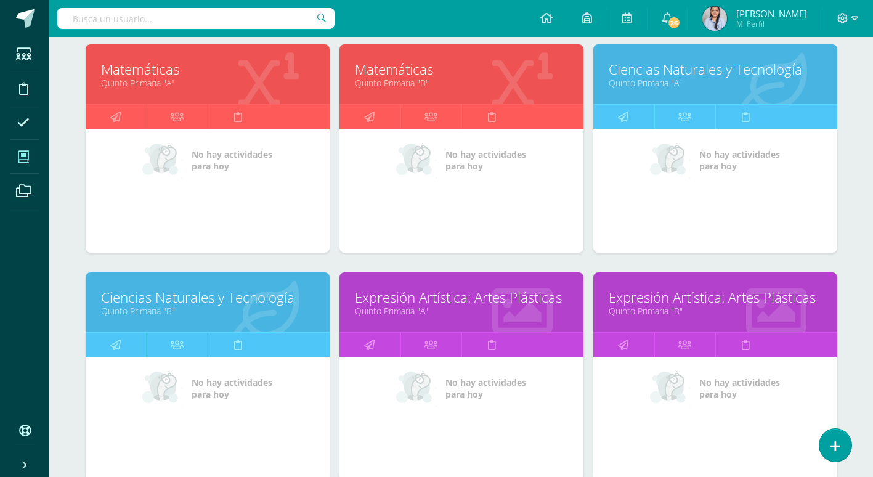
click at [408, 309] on link "Quinto Primaria "A"" at bounding box center [461, 311] width 213 height 12
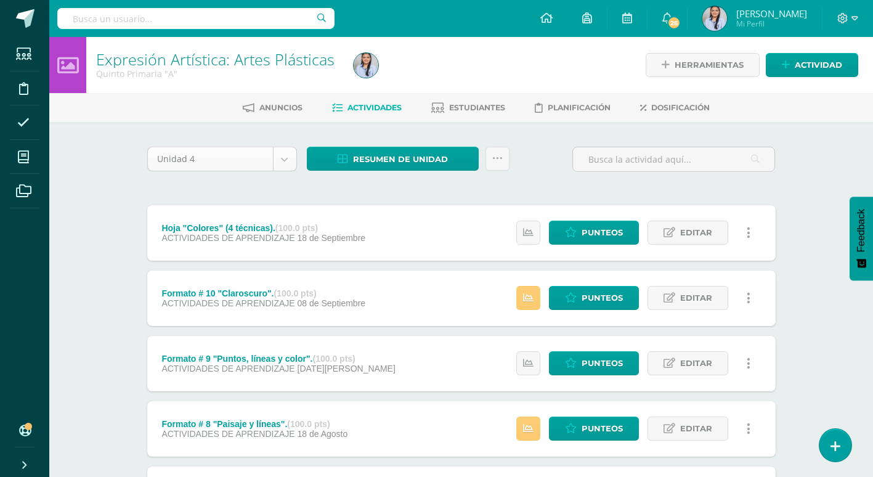
click at [282, 165] on body "Estudiantes Disciplina Asistencia Mis cursos Archivos Soporte Ayuda Reportar un…" at bounding box center [436, 302] width 873 height 604
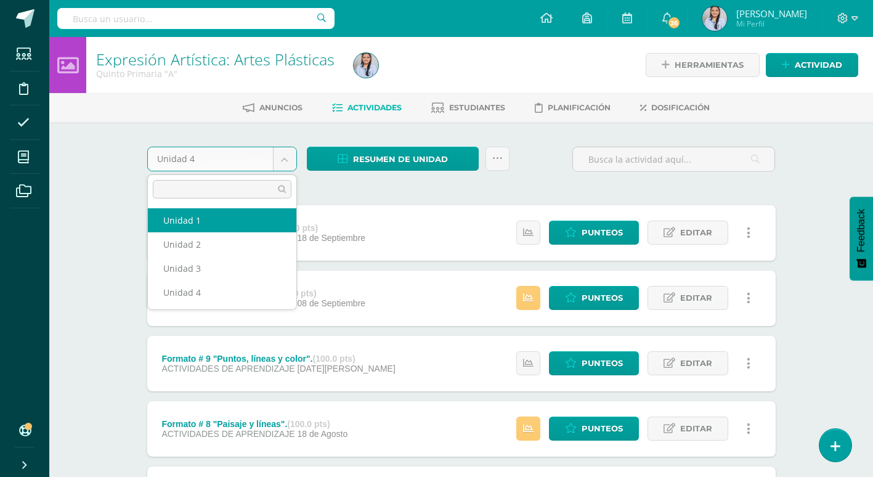
select select "Unidad 1"
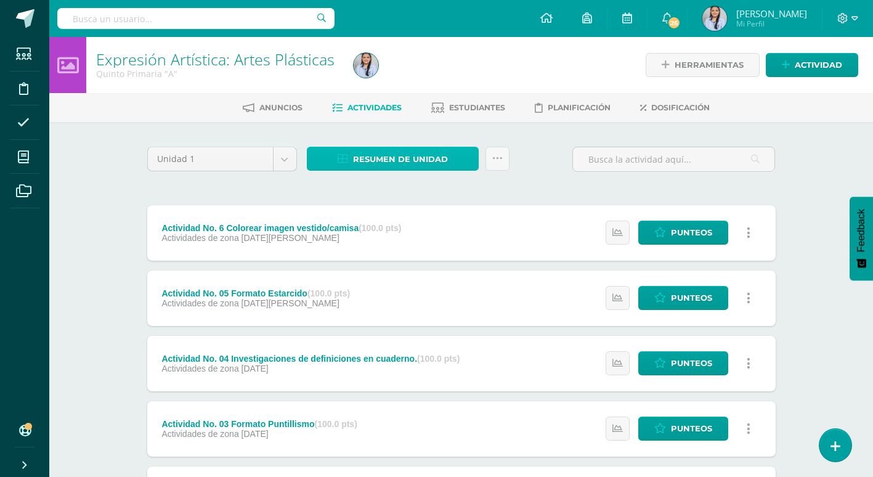
click at [402, 164] on span "Resumen de unidad" at bounding box center [400, 159] width 95 height 23
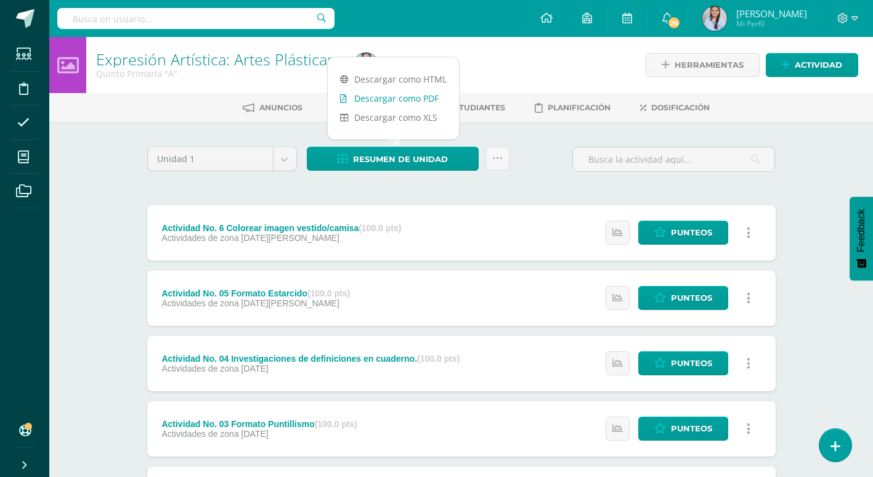
click at [412, 100] on link "Descargar como PDF" at bounding box center [393, 98] width 131 height 19
click at [285, 153] on body "Estudiantes Disciplina Asistencia Mis cursos Archivos Soporte Ayuda Reportar un…" at bounding box center [436, 334] width 873 height 669
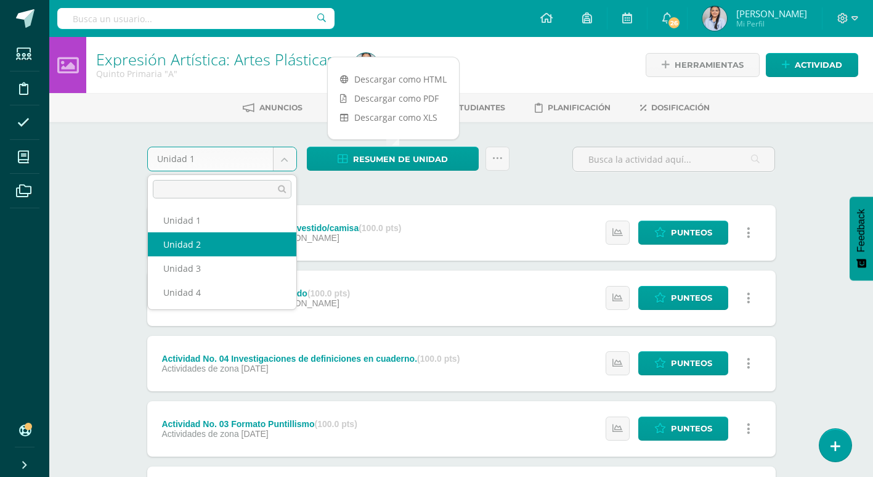
select select "Unidad 2"
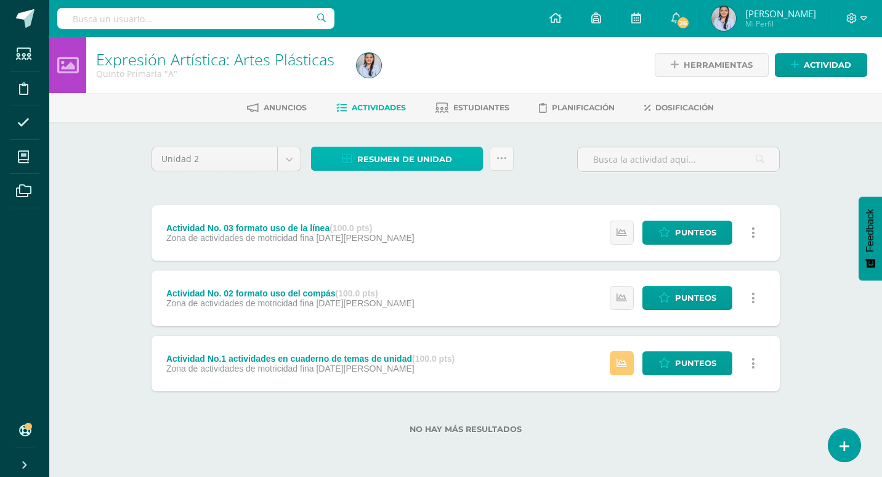
click at [389, 164] on span "Resumen de unidad" at bounding box center [404, 159] width 95 height 23
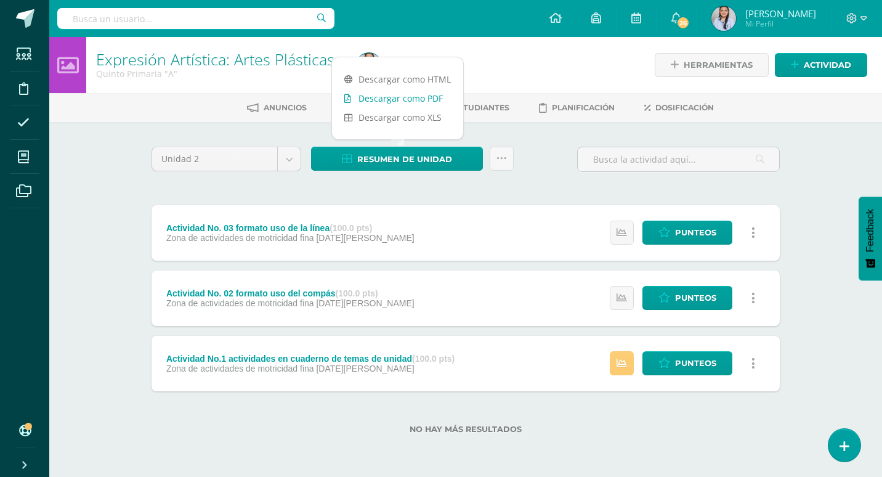
click at [421, 97] on link "Descargar como PDF" at bounding box center [397, 98] width 131 height 19
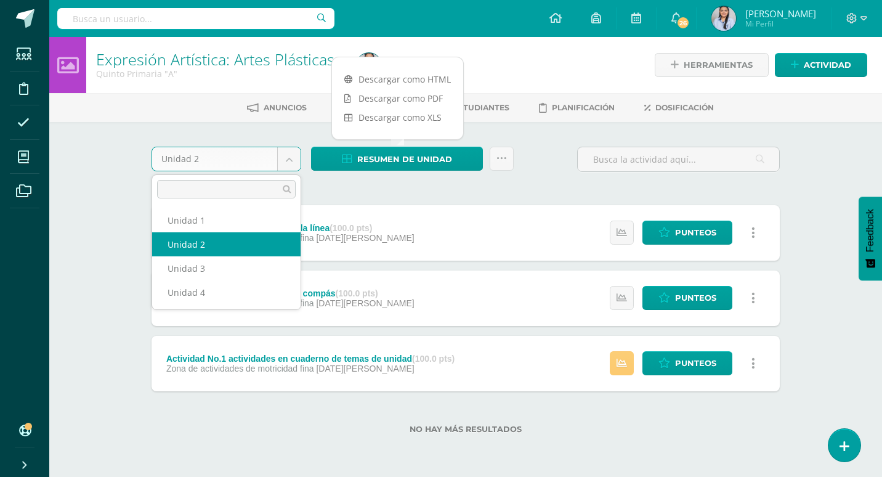
click at [286, 157] on body "Estudiantes Disciplina Asistencia Mis cursos Archivos Soporte Ayuda Reportar un…" at bounding box center [441, 236] width 882 height 473
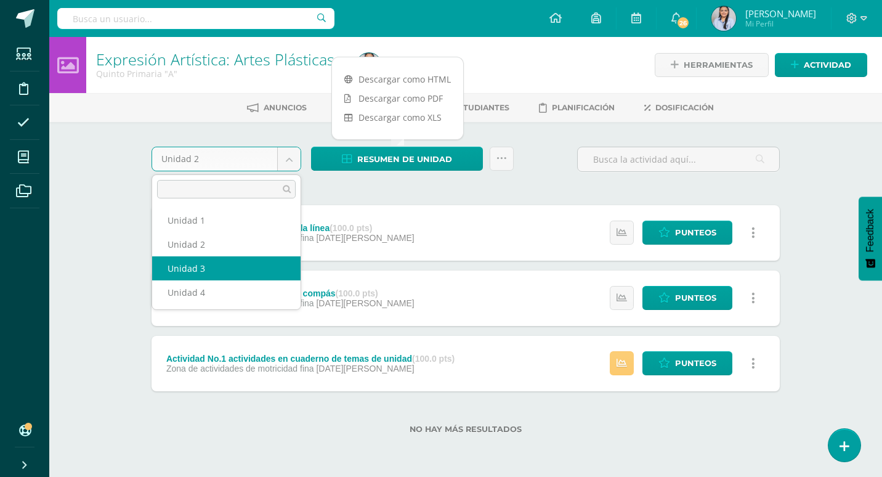
select select "Unidad 3"
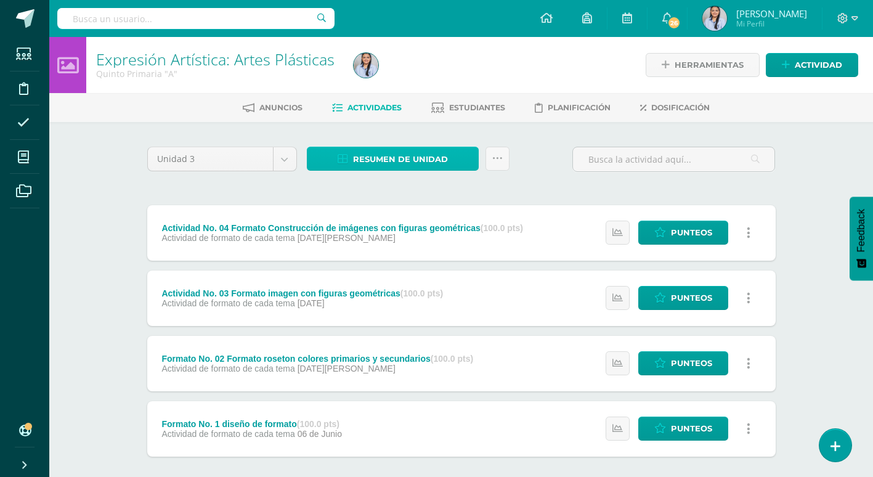
click at [400, 161] on span "Resumen de unidad" at bounding box center [400, 159] width 95 height 23
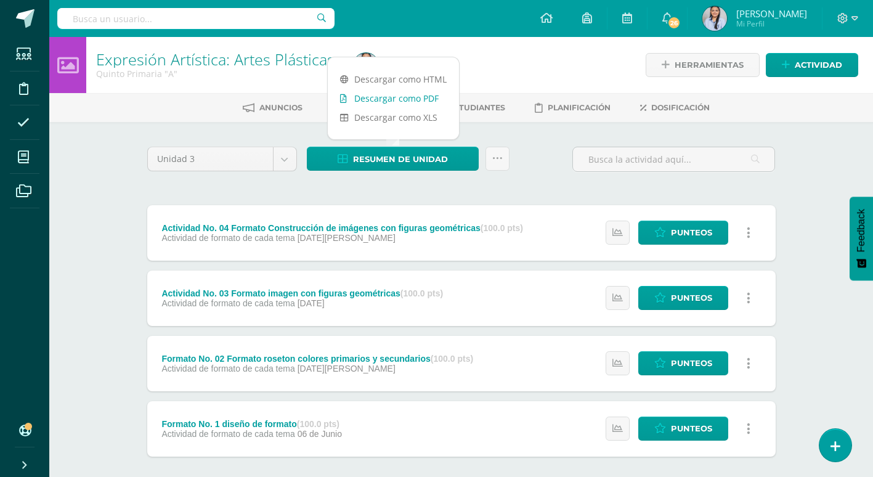
click at [400, 100] on link "Descargar como PDF" at bounding box center [393, 98] width 131 height 19
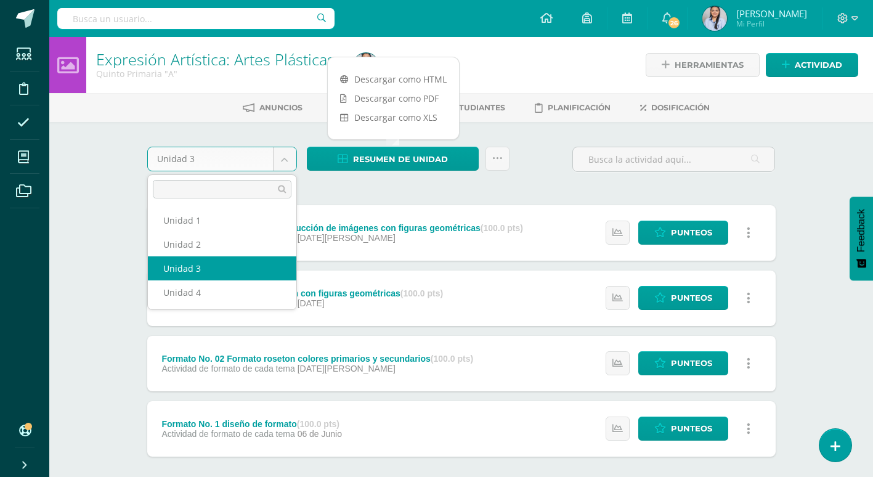
click at [287, 163] on body "Estudiantes Disciplina Asistencia Mis cursos Archivos Soporte Ayuda Reportar un…" at bounding box center [436, 269] width 873 height 538
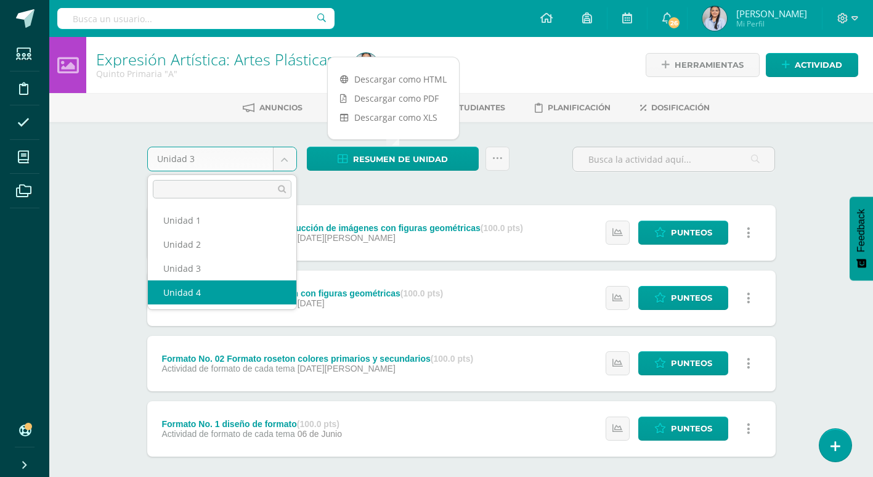
select select "Unidad 4"
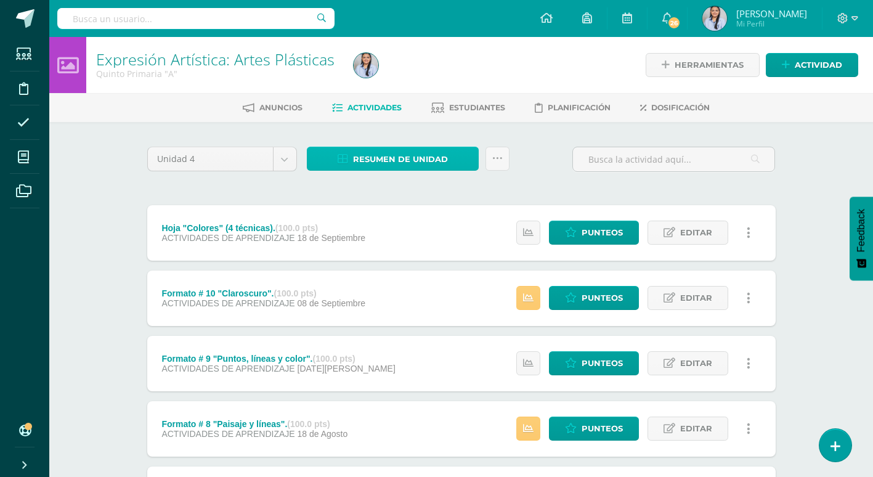
click at [409, 160] on span "Resumen de unidad" at bounding box center [400, 159] width 95 height 23
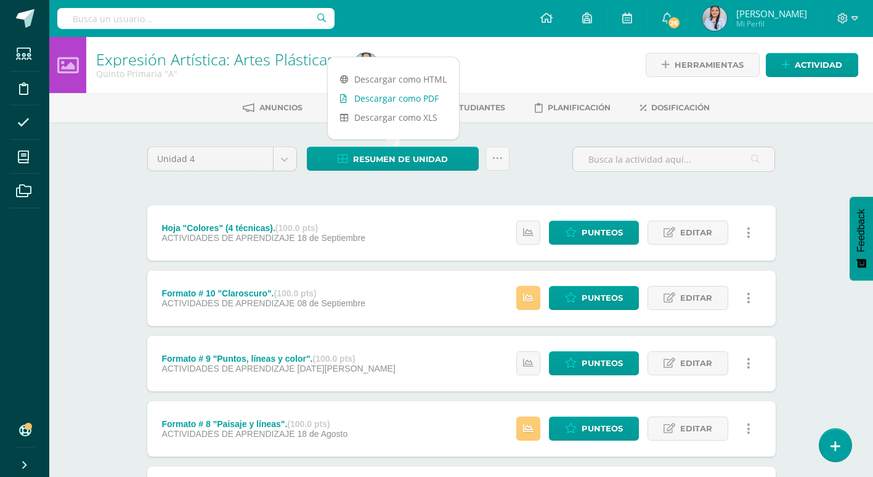
click at [410, 100] on link "Descargar como PDF" at bounding box center [393, 98] width 131 height 19
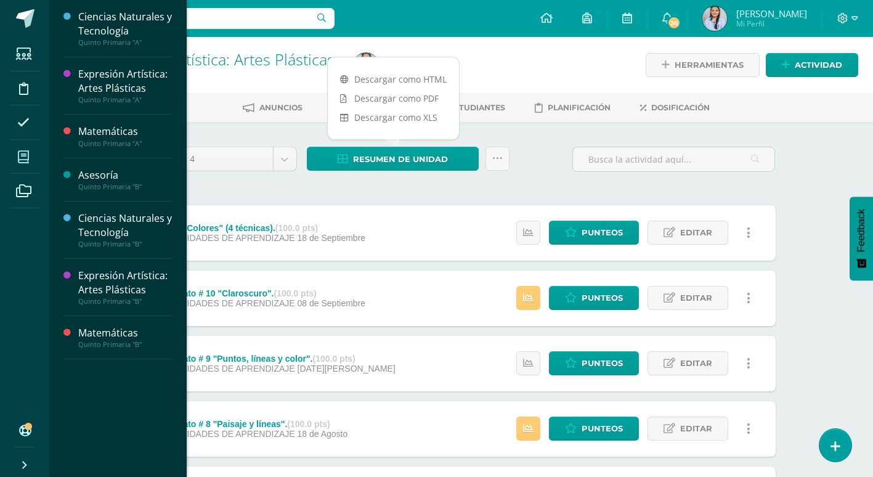
click at [24, 155] on icon at bounding box center [23, 157] width 11 height 12
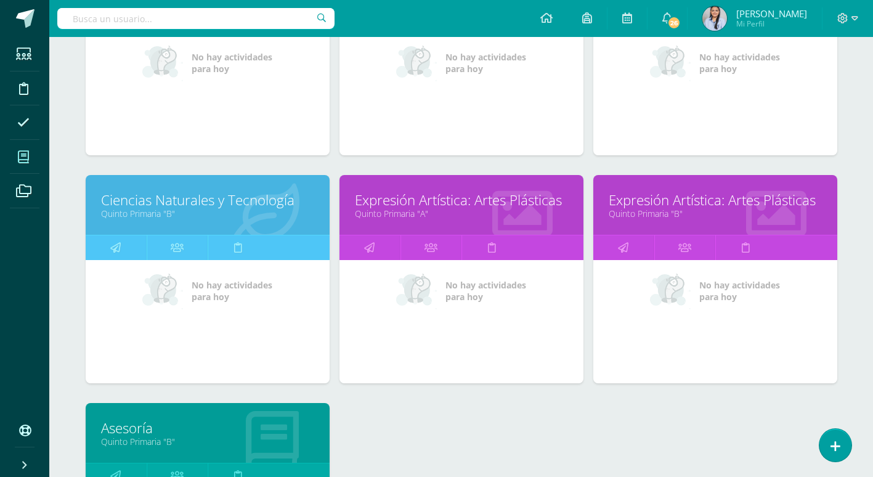
scroll to position [272, 0]
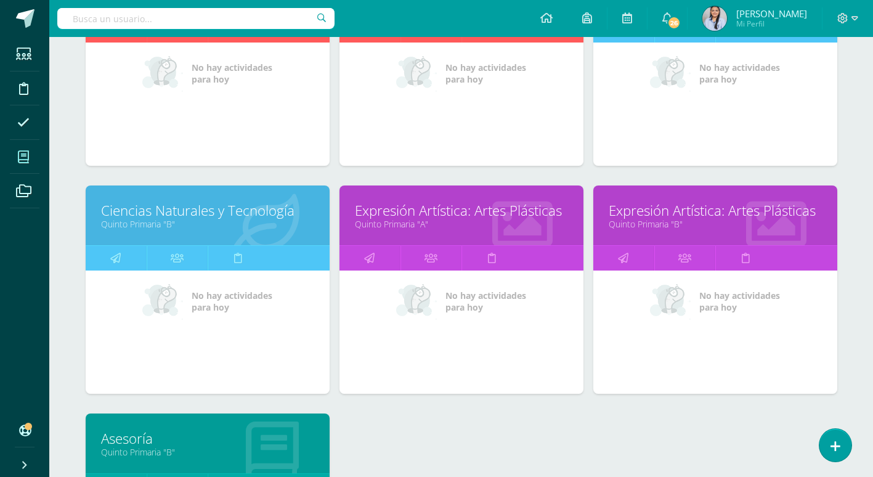
click at [680, 216] on link "Expresión Artística: Artes Plásticas" at bounding box center [714, 210] width 213 height 19
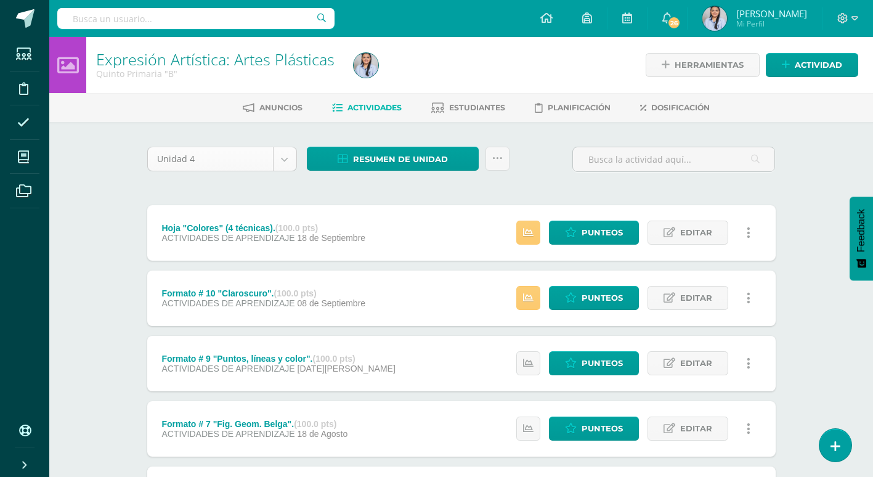
click at [288, 164] on body "Estudiantes Disciplina Asistencia Mis cursos Archivos Soporte Ayuda Reportar un…" at bounding box center [436, 302] width 873 height 604
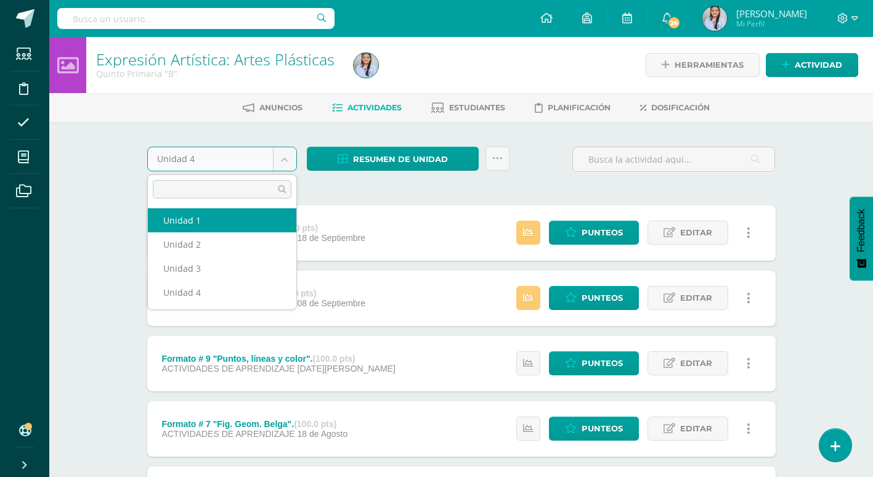
select select "Unidad 1"
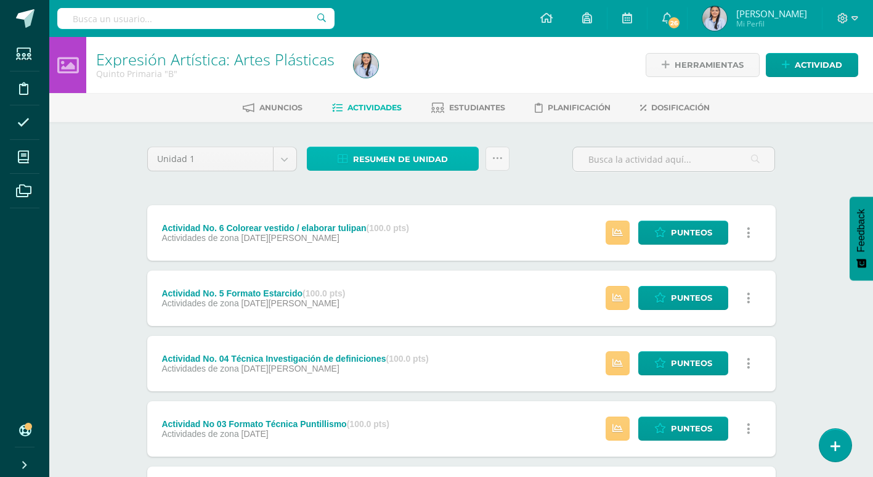
click at [392, 163] on span "Resumen de unidad" at bounding box center [400, 159] width 95 height 23
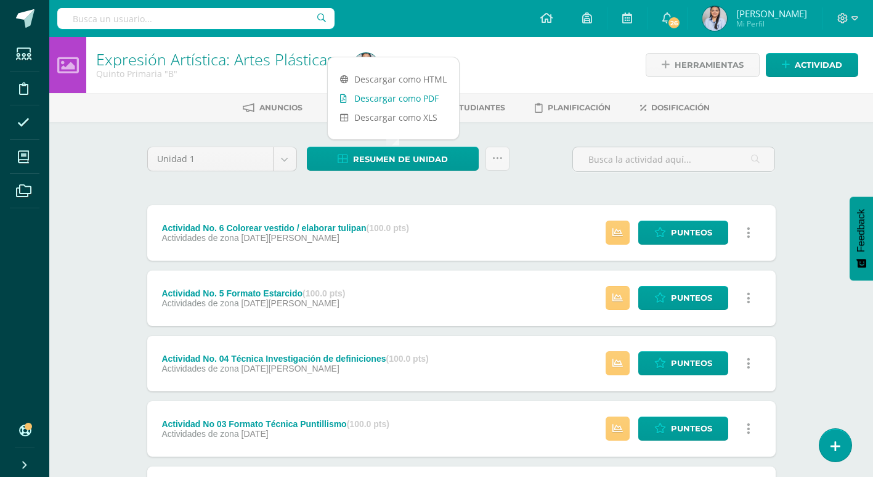
click at [419, 99] on link "Descargar como PDF" at bounding box center [393, 98] width 131 height 19
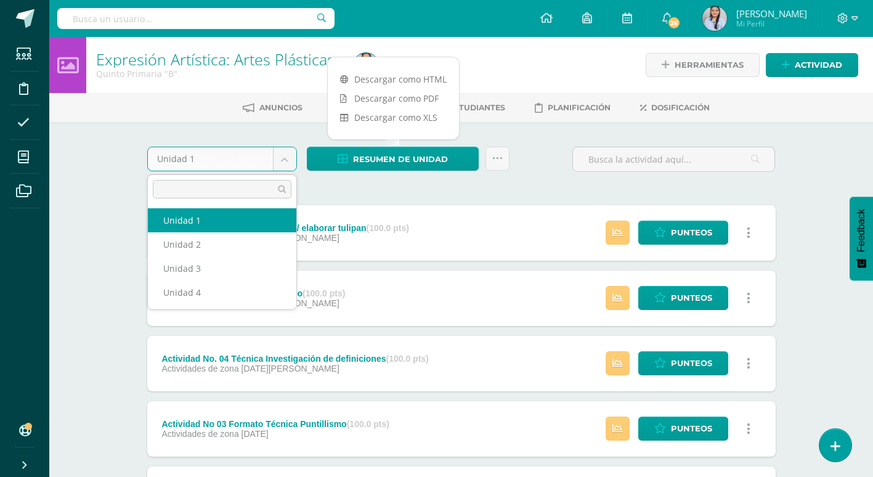
click at [283, 165] on body "Estudiantes Disciplina Asistencia Mis cursos Archivos Soporte Ayuda Reportar un…" at bounding box center [436, 334] width 873 height 669
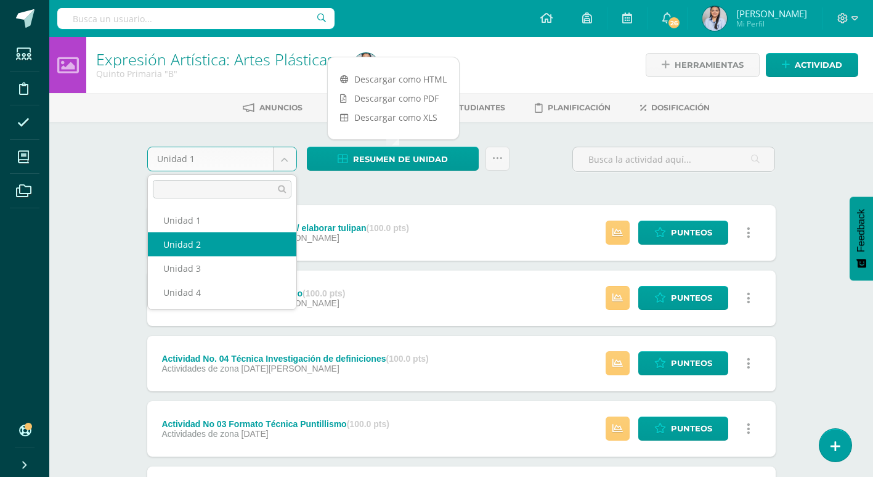
select select "Unidad 2"
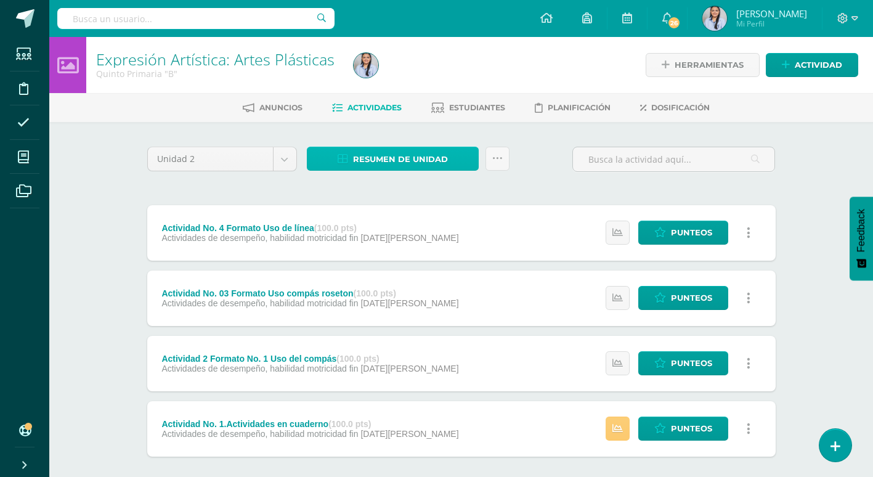
click at [412, 156] on span "Resumen de unidad" at bounding box center [400, 159] width 95 height 23
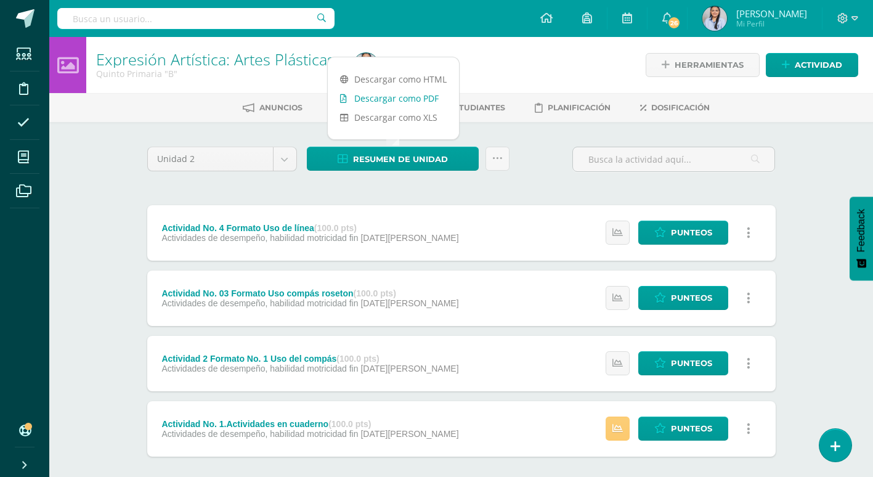
click at [414, 99] on link "Descargar como PDF" at bounding box center [393, 98] width 131 height 19
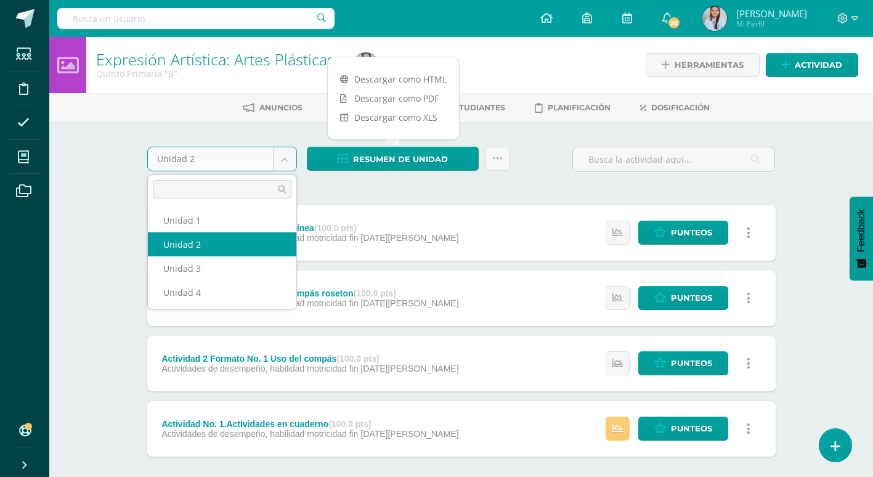
drag, startPoint x: 288, startPoint y: 161, endPoint x: 280, endPoint y: 166, distance: 9.9
click at [288, 161] on body "Estudiantes Disciplina Asistencia Mis cursos Archivos Soporte Ayuda Reportar un…" at bounding box center [436, 269] width 873 height 538
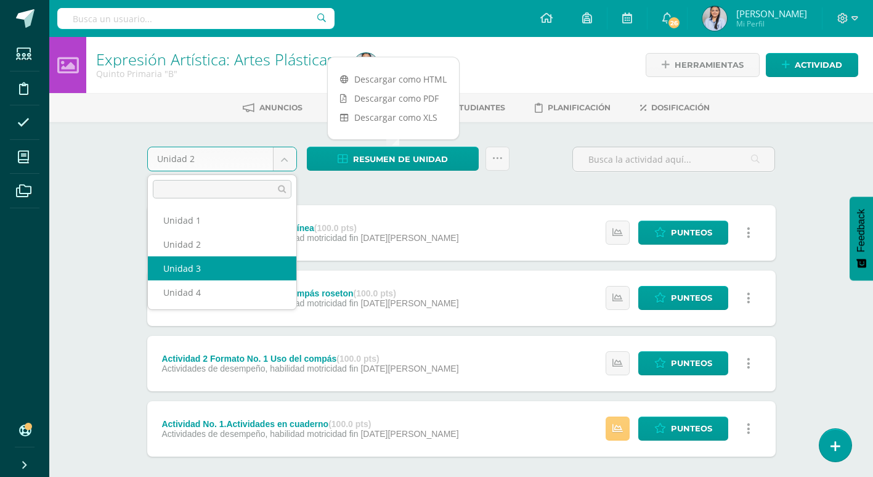
select select "Unidad 3"
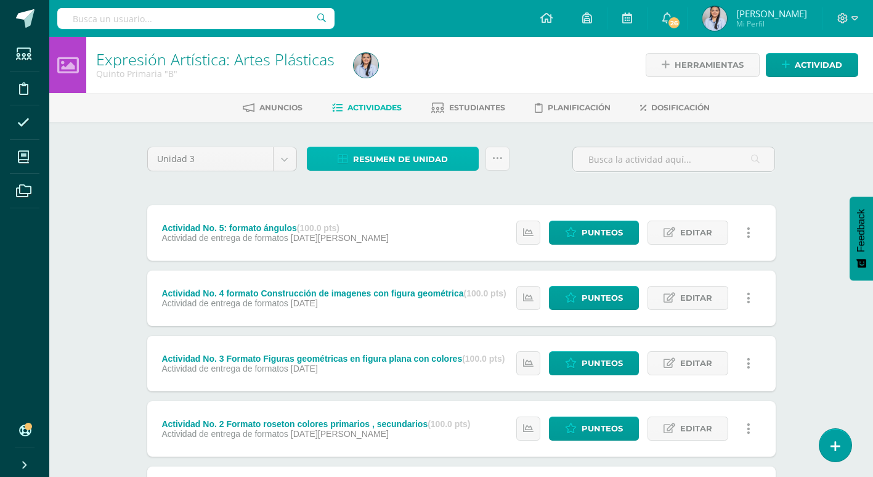
click at [427, 164] on span "Resumen de unidad" at bounding box center [400, 159] width 95 height 23
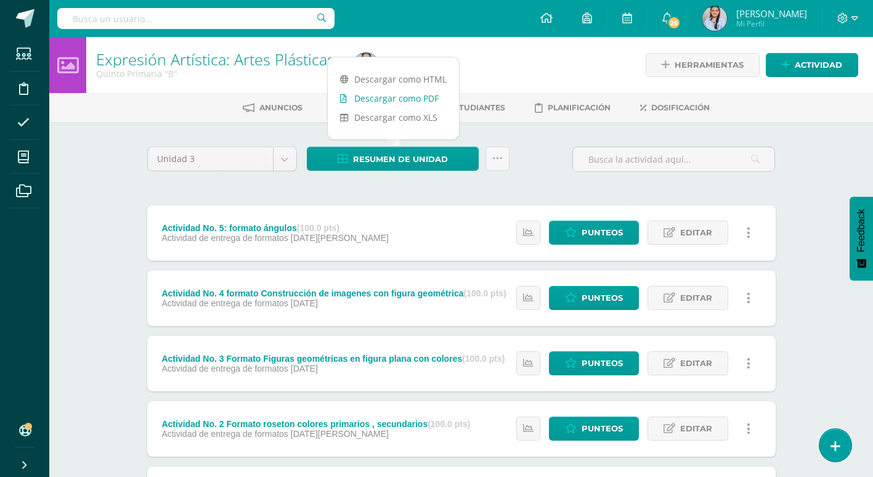
click at [420, 97] on link "Descargar como PDF" at bounding box center [393, 98] width 131 height 19
click at [285, 158] on body "Estudiantes Disciplina Asistencia Mis cursos Archivos Soporte Ayuda Reportar un…" at bounding box center [436, 302] width 873 height 604
select select "Unidad 4"
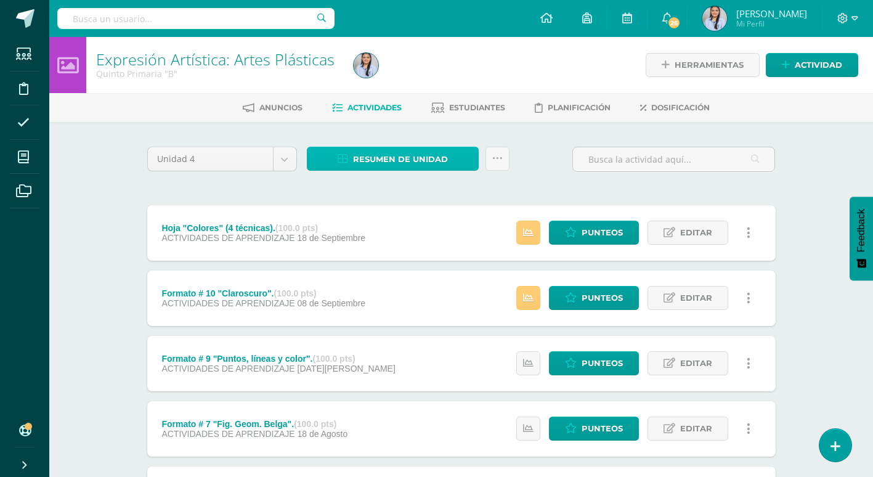
click at [409, 160] on span "Resumen de unidad" at bounding box center [400, 159] width 95 height 23
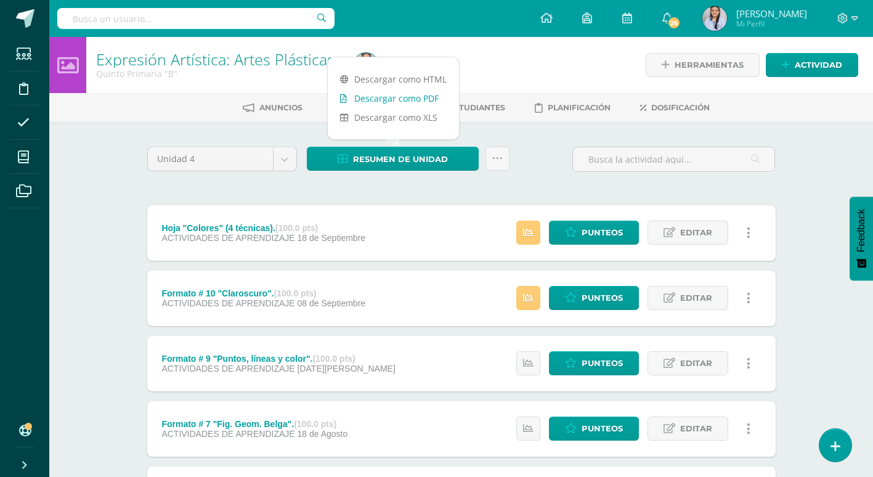
click at [424, 99] on link "Descargar como PDF" at bounding box center [393, 98] width 131 height 19
click at [539, 65] on div at bounding box center [480, 65] width 262 height 56
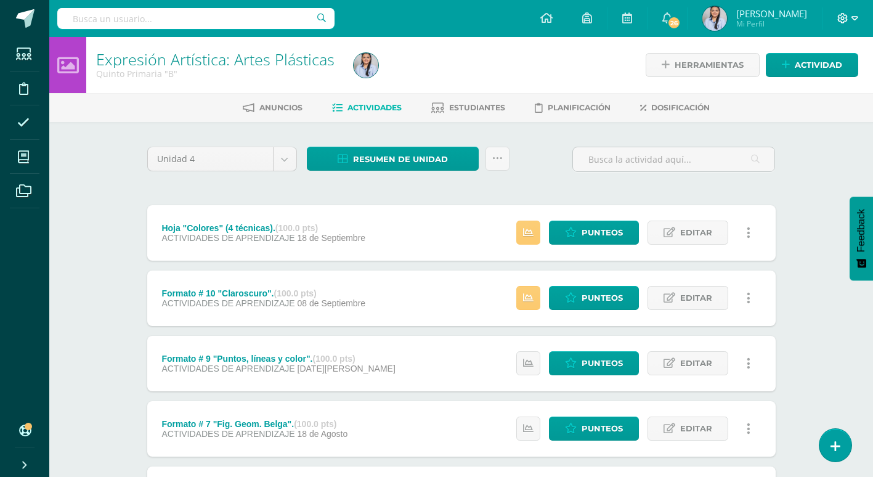
click at [855, 19] on icon at bounding box center [854, 18] width 7 height 11
click at [809, 84] on span "Cerrar sesión" at bounding box center [815, 84] width 55 height 12
